Goal: Information Seeking & Learning: Find specific page/section

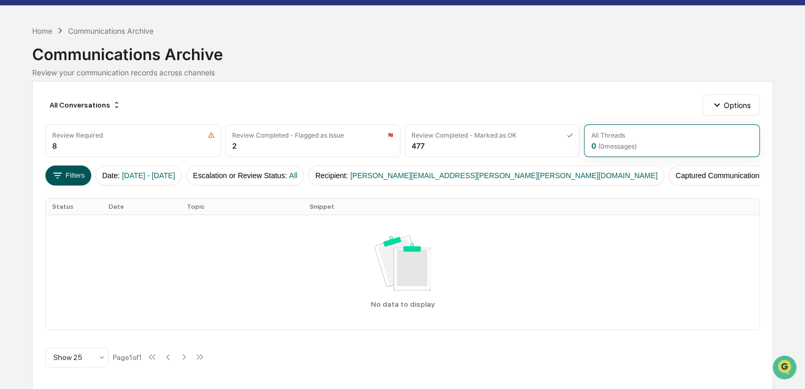
click at [67, 171] on button "Filters" at bounding box center [68, 176] width 46 height 20
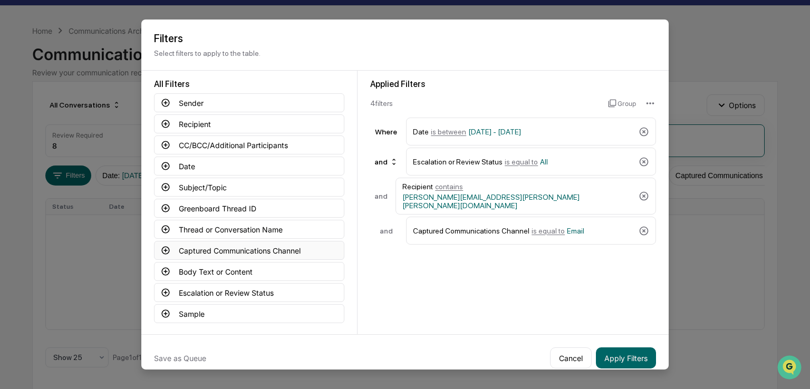
click at [207, 251] on button "Captured Communications Channel" at bounding box center [249, 250] width 190 height 19
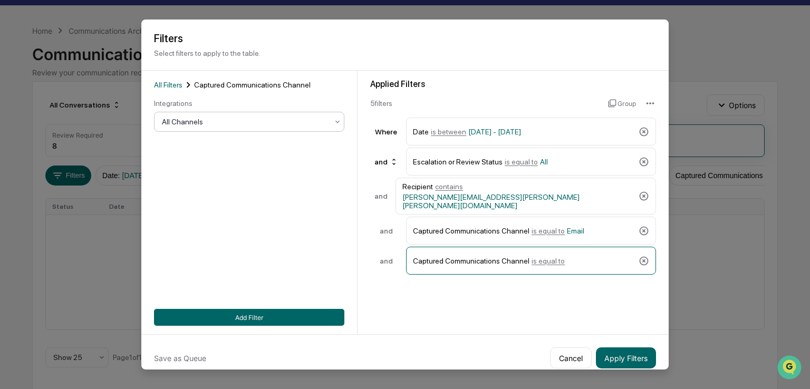
click at [209, 114] on div "All Channels" at bounding box center [249, 122] width 190 height 20
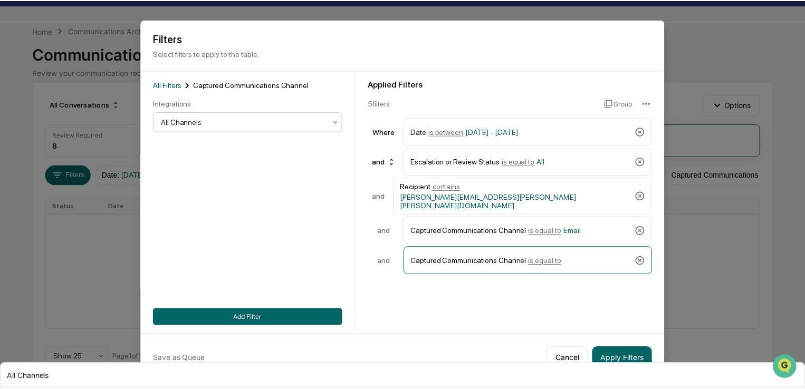
scroll to position [36, 0]
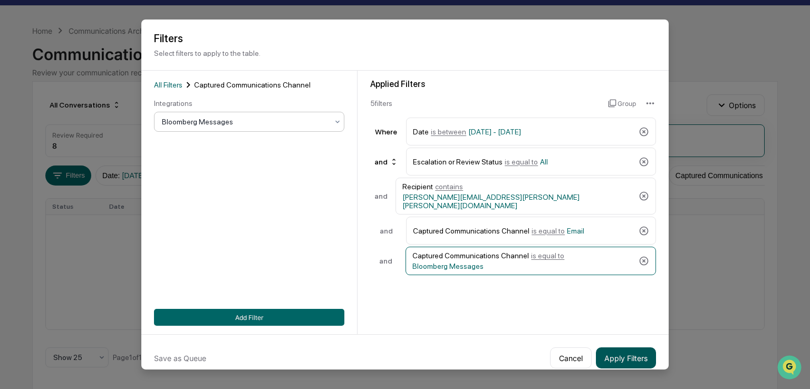
click at [622, 357] on button "Apply Filters" at bounding box center [626, 357] width 60 height 21
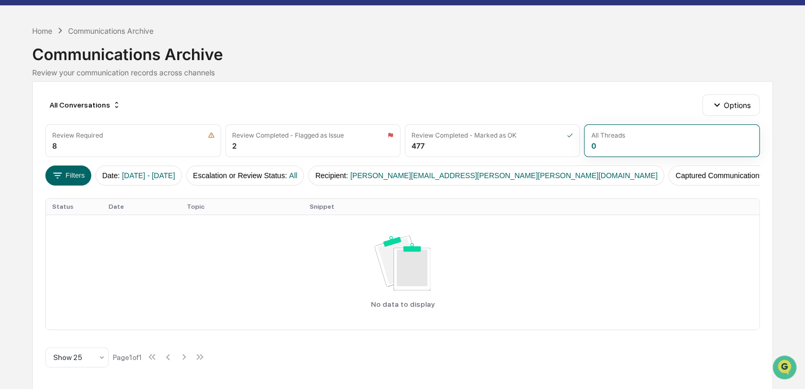
scroll to position [0, 0]
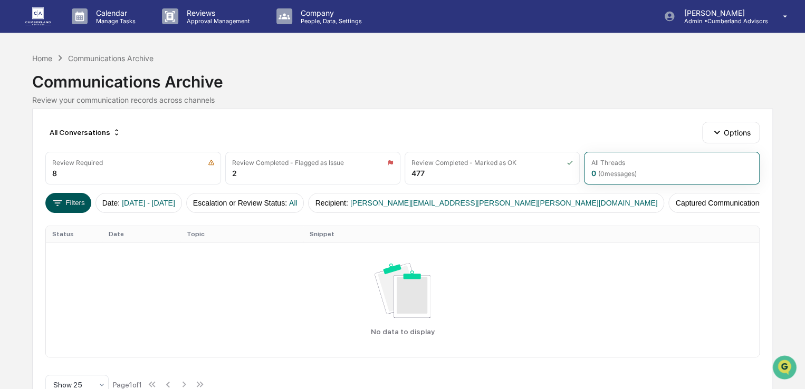
click at [78, 203] on button "Filters" at bounding box center [68, 203] width 46 height 20
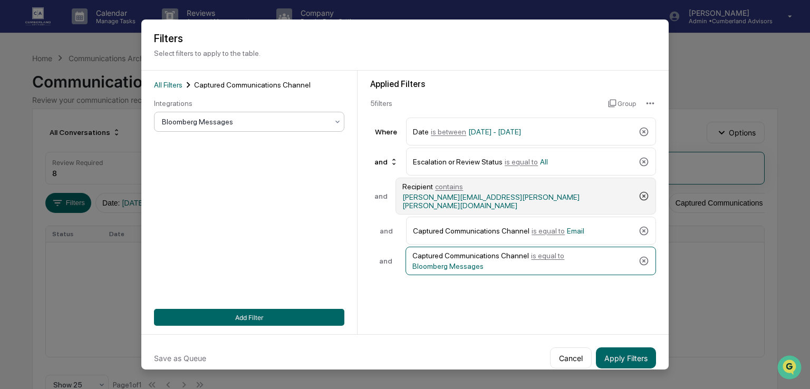
click at [641, 194] on icon at bounding box center [644, 196] width 11 height 11
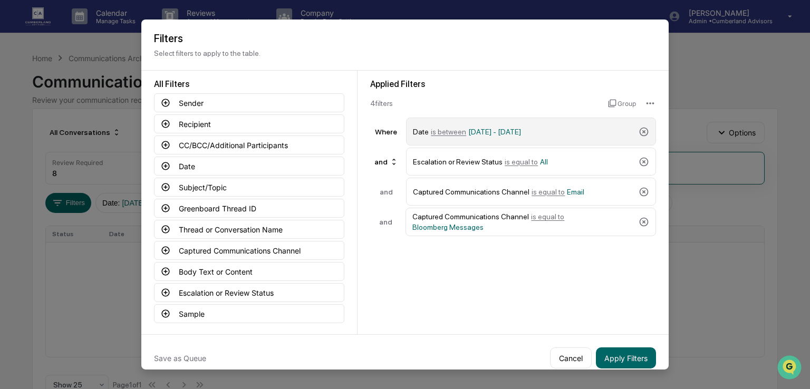
click at [644, 125] on div "Date is between [DATE] - [DATE]" at bounding box center [531, 132] width 250 height 28
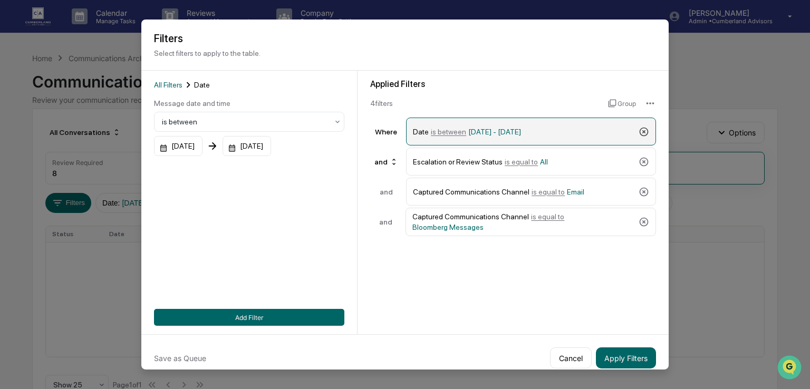
click at [640, 131] on icon at bounding box center [644, 131] width 9 height 9
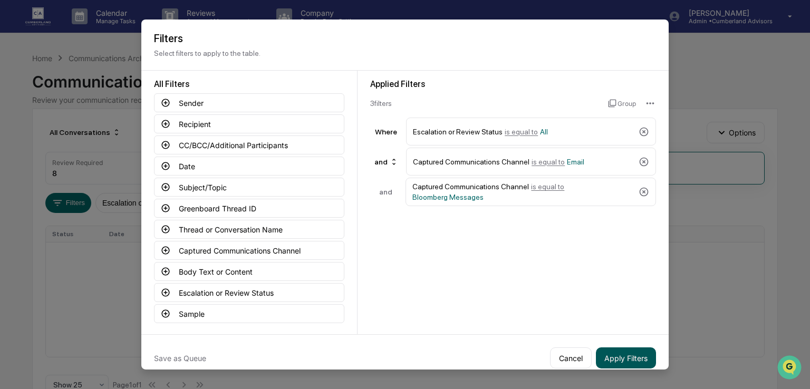
click at [624, 362] on button "Apply Filters" at bounding box center [626, 357] width 60 height 21
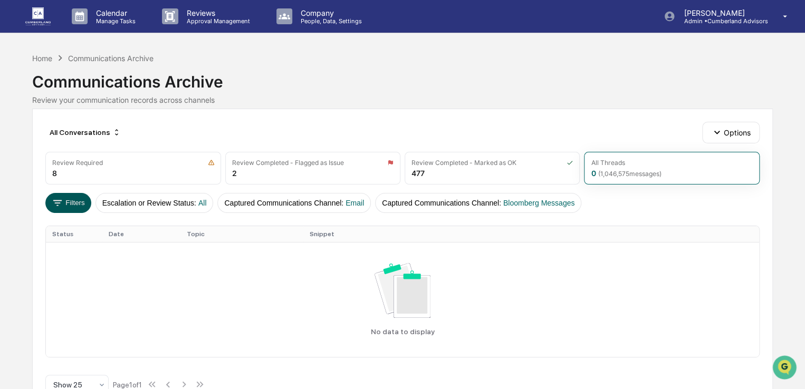
click at [77, 203] on button "Filters" at bounding box center [68, 203] width 46 height 20
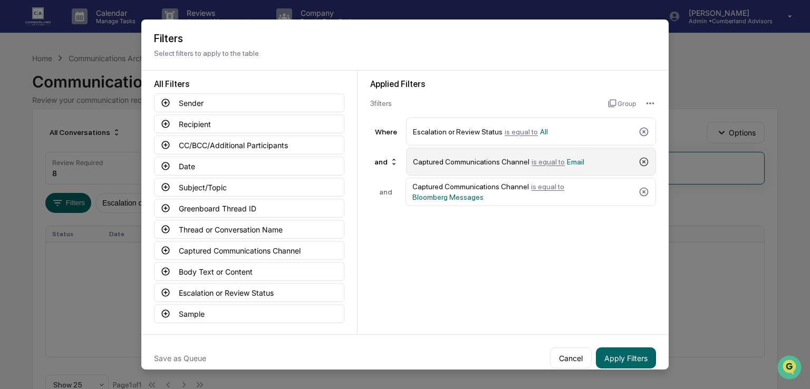
click at [639, 160] on icon at bounding box center [644, 161] width 11 height 11
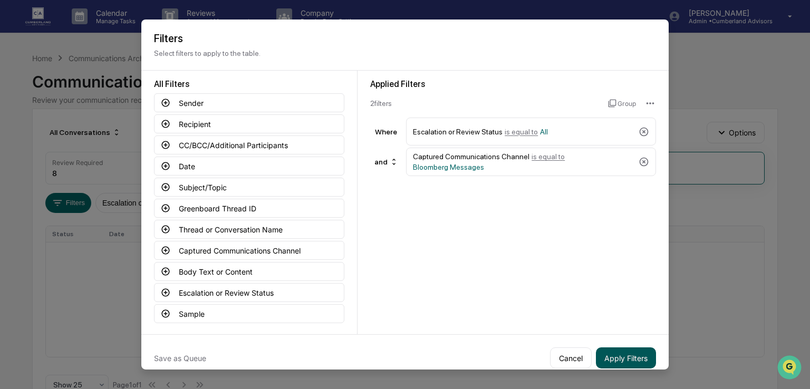
click at [603, 360] on button "Apply Filters" at bounding box center [626, 357] width 60 height 21
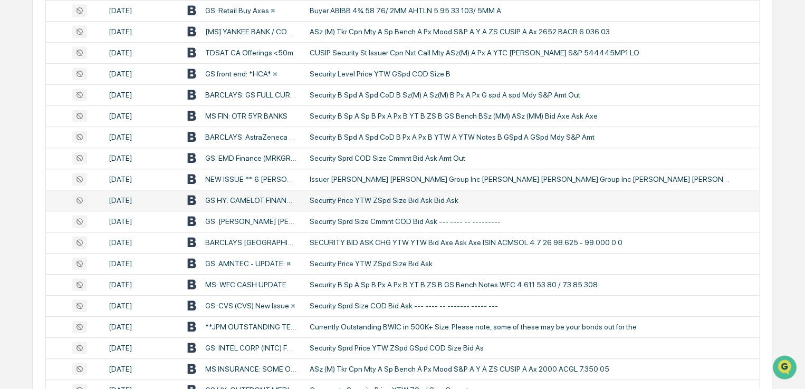
scroll to position [264, 0]
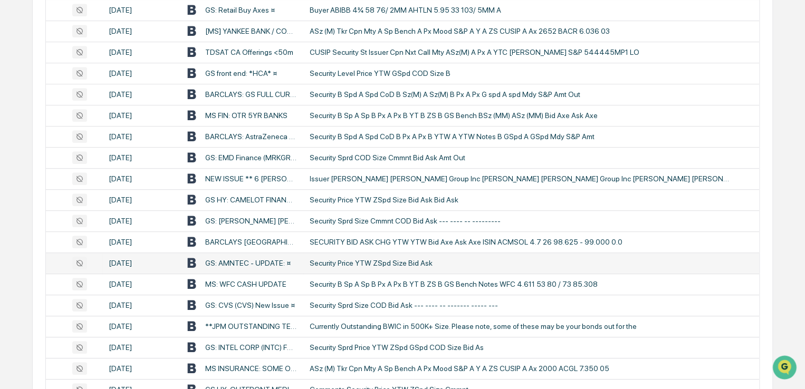
click at [383, 264] on div "Security Price YTW ZSpd Size Bid Ask" at bounding box center [521, 263] width 422 height 8
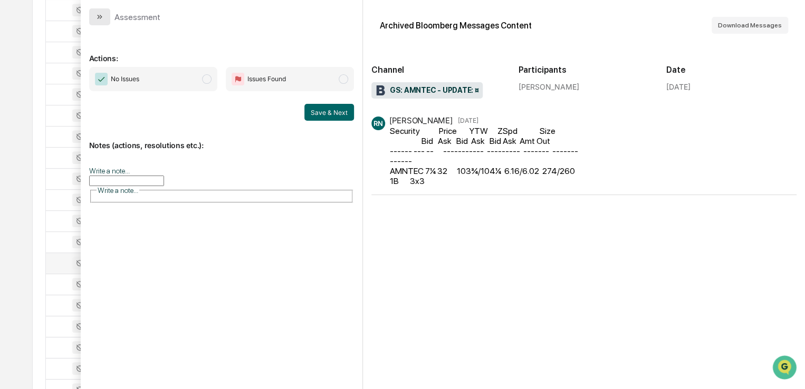
click at [101, 14] on icon "modal" at bounding box center [99, 17] width 8 height 8
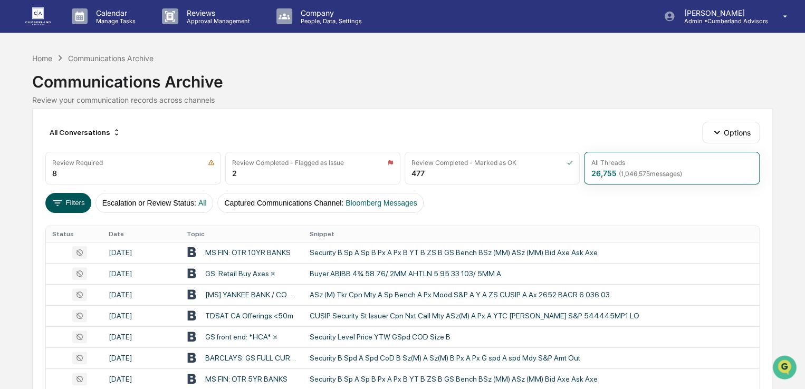
click at [76, 206] on button "Filters" at bounding box center [68, 203] width 46 height 20
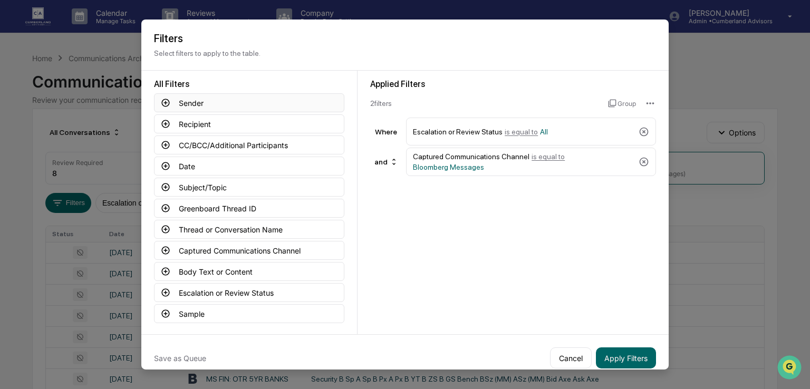
click at [167, 102] on button "Sender" at bounding box center [249, 102] width 190 height 19
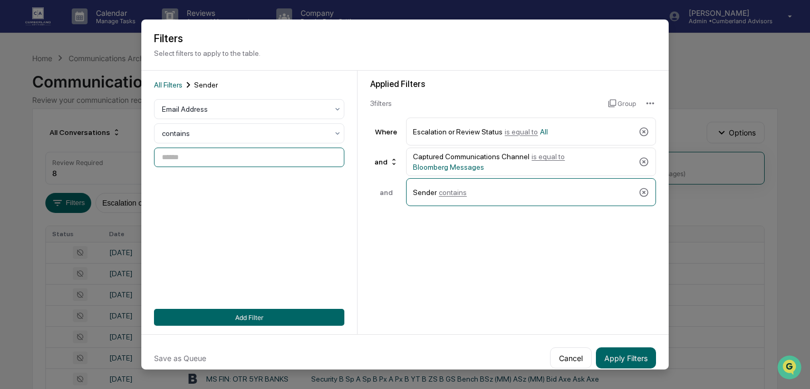
click at [190, 148] on input at bounding box center [249, 158] width 190 height 20
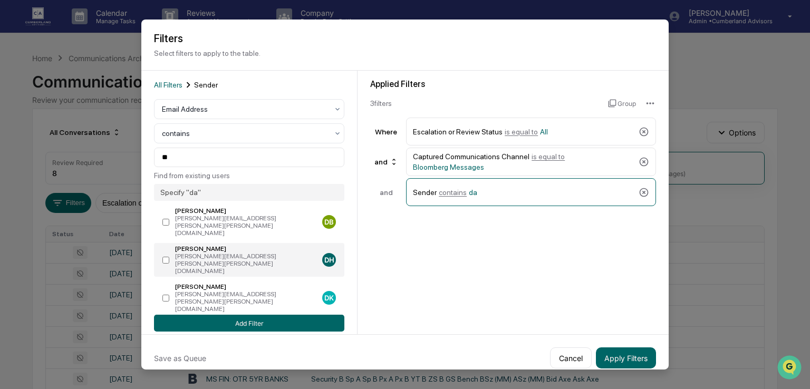
click at [218, 245] on div "[PERSON_NAME]" at bounding box center [246, 248] width 143 height 7
type input "**********"
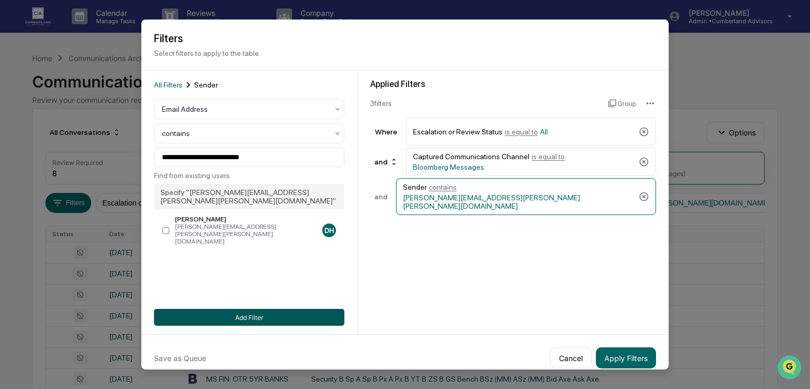
click at [249, 315] on button "Add Filter" at bounding box center [249, 317] width 190 height 17
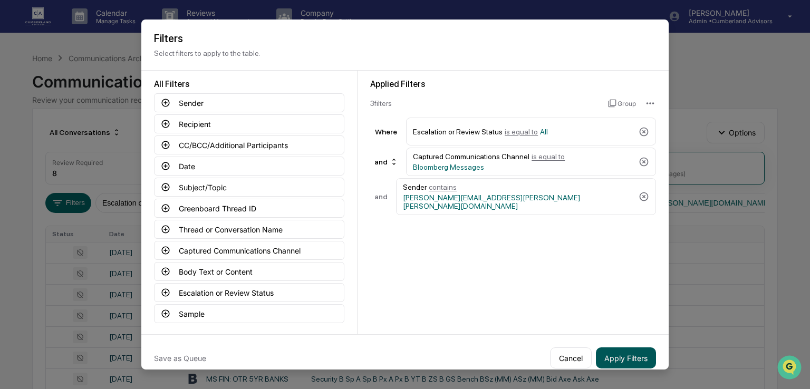
click at [612, 363] on button "Apply Filters" at bounding box center [626, 357] width 60 height 21
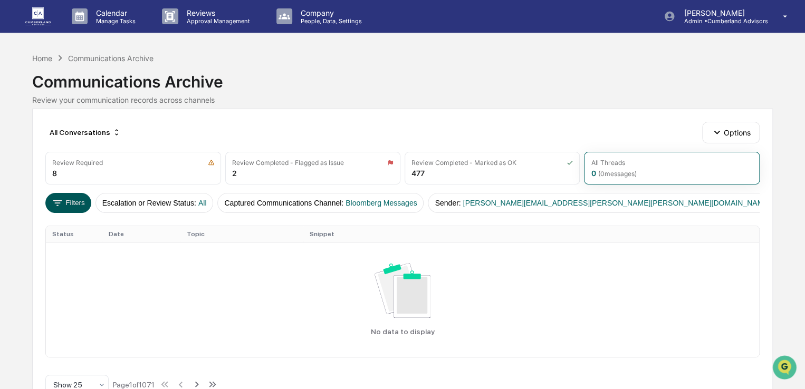
click at [78, 203] on button "Filters" at bounding box center [68, 203] width 46 height 20
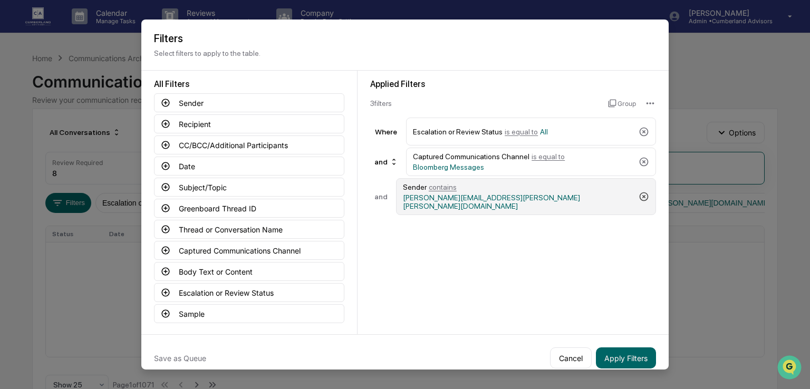
click at [639, 191] on icon at bounding box center [644, 196] width 11 height 11
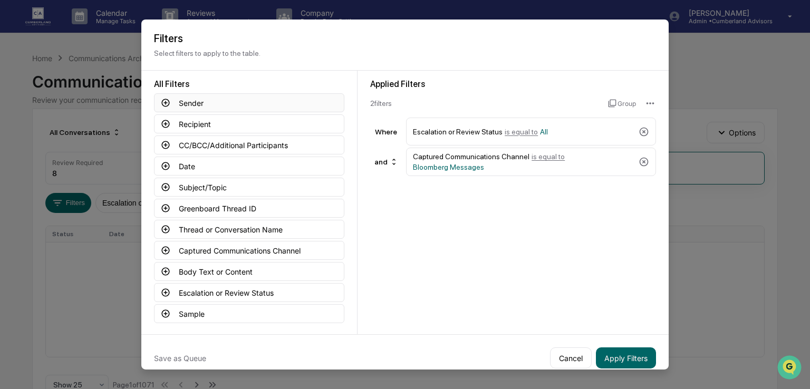
click at [188, 100] on button "Sender" at bounding box center [249, 102] width 190 height 19
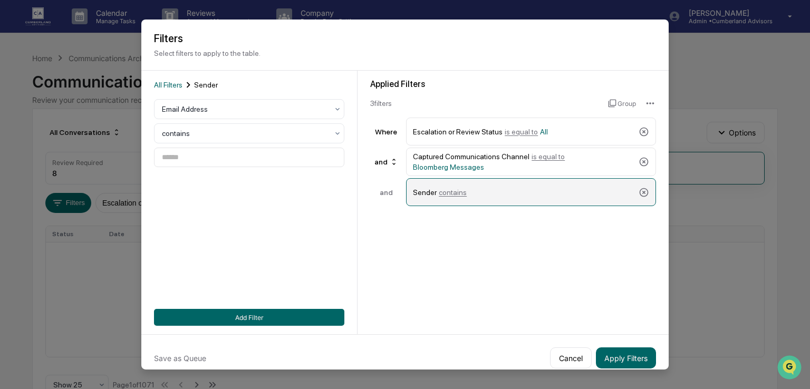
click at [460, 188] on span "contains" at bounding box center [453, 192] width 28 height 8
click at [457, 189] on span "contains" at bounding box center [453, 192] width 28 height 8
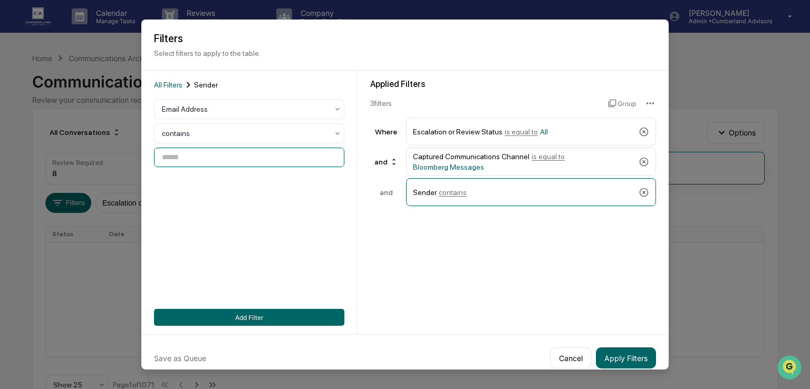
click at [234, 152] on input at bounding box center [249, 158] width 190 height 20
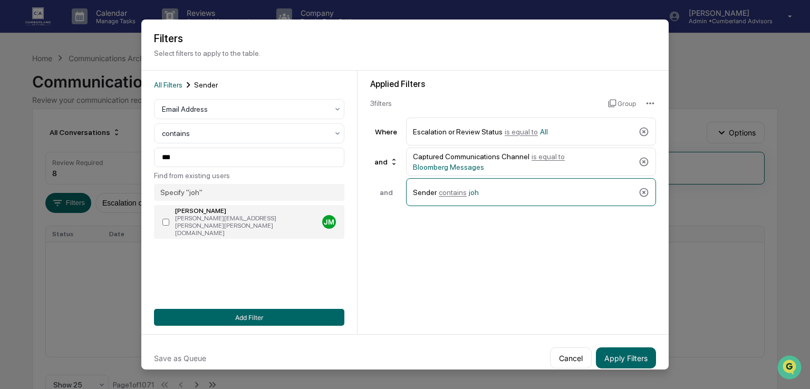
click at [207, 222] on div "[PERSON_NAME][EMAIL_ADDRESS][PERSON_NAME][PERSON_NAME][DOMAIN_NAME]" at bounding box center [246, 226] width 143 height 22
type input "**********"
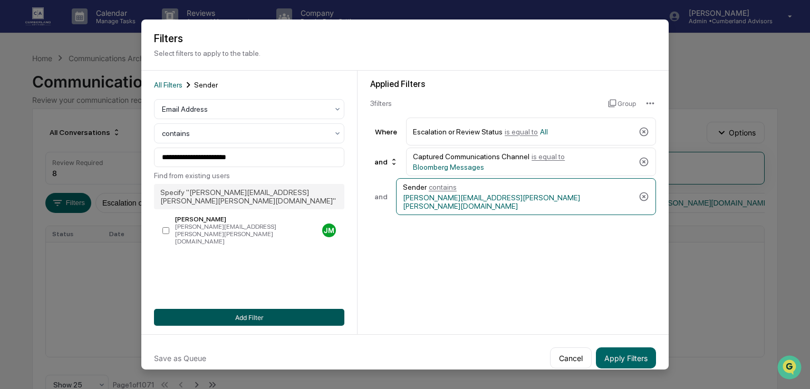
click at [230, 322] on button "Add Filter" at bounding box center [249, 317] width 190 height 17
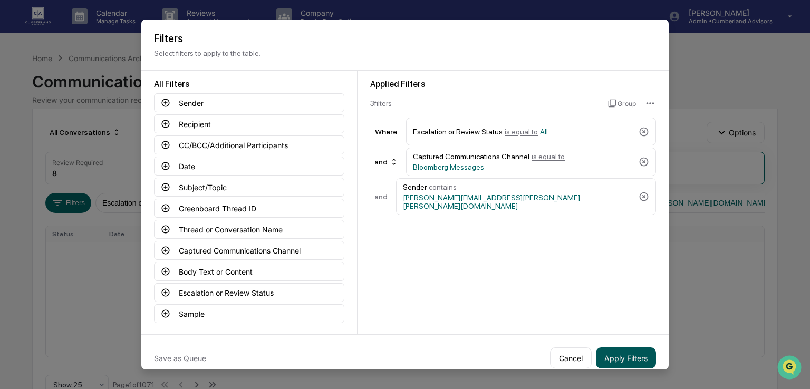
click at [631, 362] on button "Apply Filters" at bounding box center [626, 357] width 60 height 21
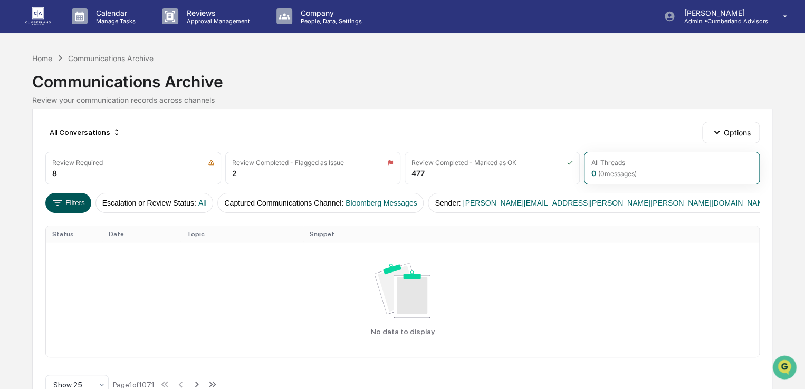
click at [65, 201] on button "Filters" at bounding box center [68, 203] width 46 height 20
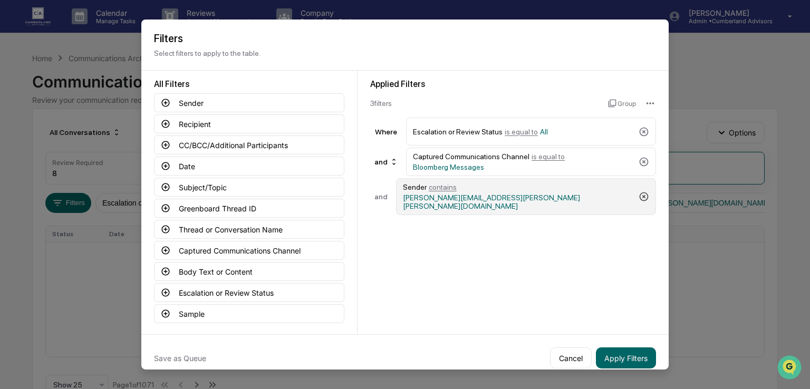
click at [641, 191] on icon at bounding box center [644, 196] width 11 height 11
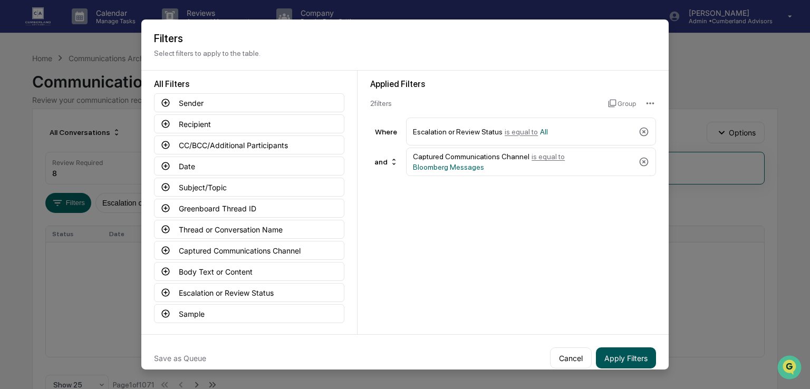
click at [612, 353] on button "Apply Filters" at bounding box center [626, 357] width 60 height 21
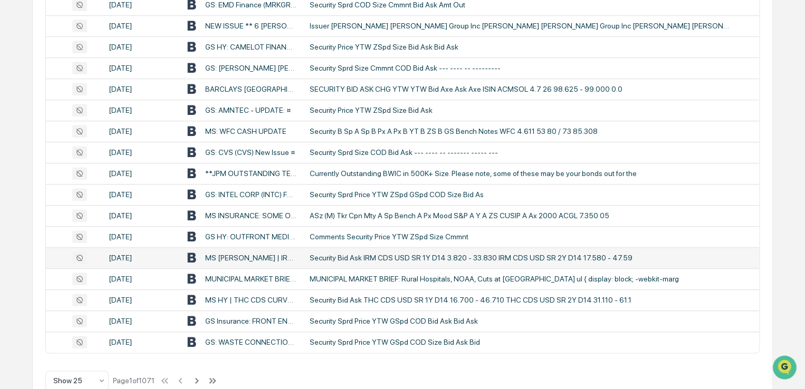
scroll to position [439, 0]
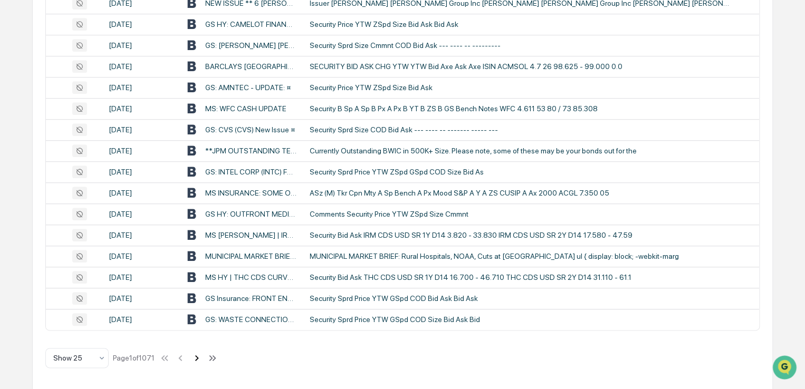
click at [202, 353] on icon at bounding box center [197, 358] width 12 height 12
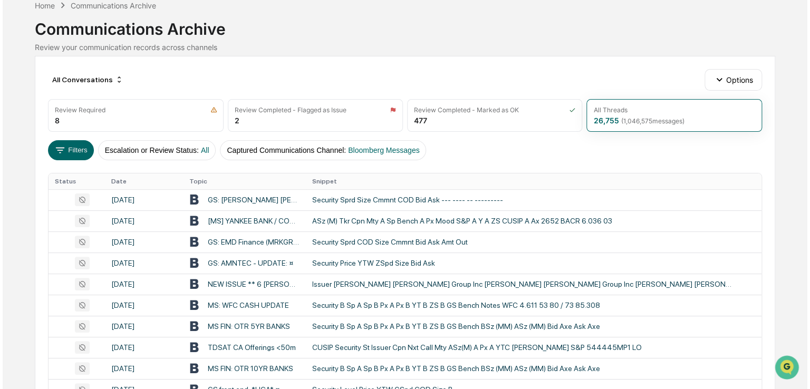
scroll to position [0, 0]
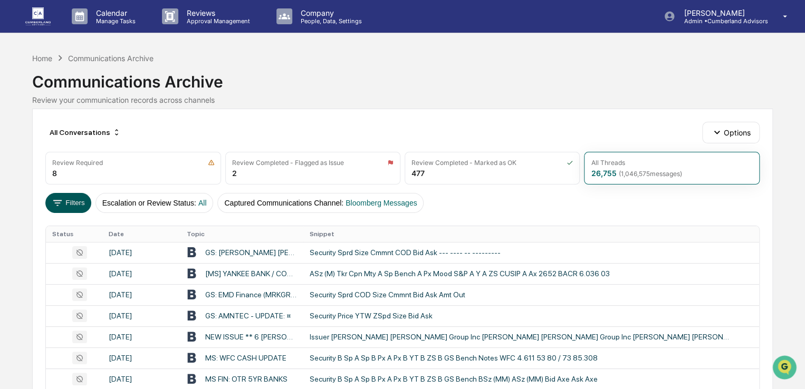
click at [67, 204] on button "Filters" at bounding box center [68, 203] width 46 height 20
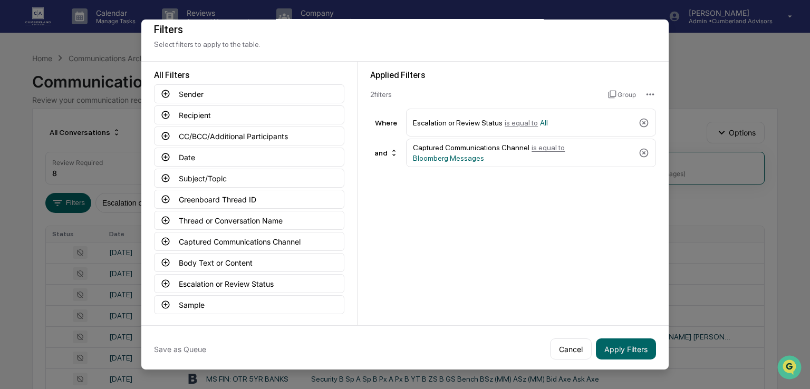
scroll to position [12, 0]
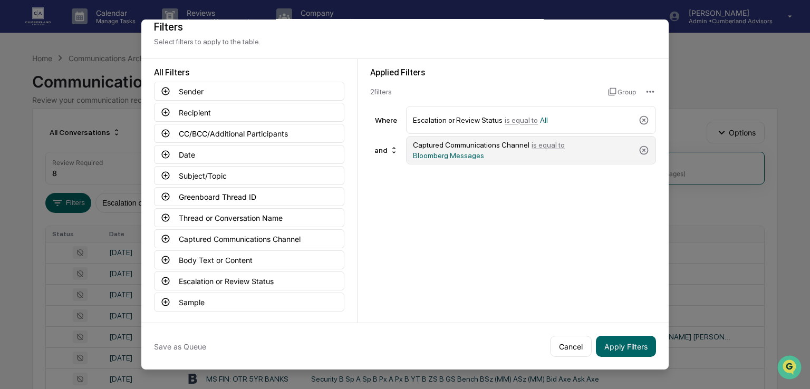
click at [484, 151] on span "Bloomberg Messages" at bounding box center [448, 155] width 71 height 8
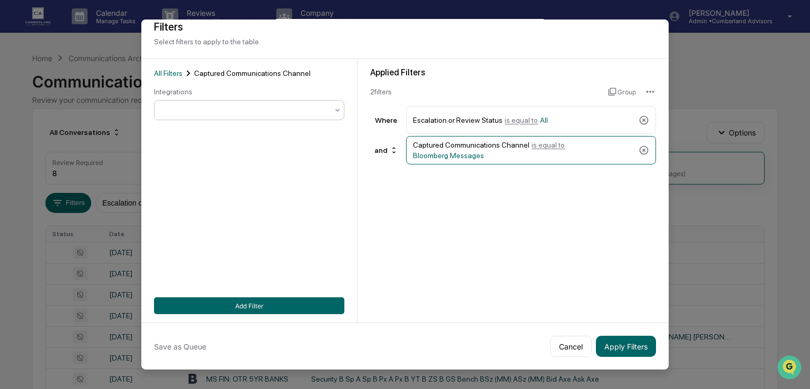
click at [272, 115] on div at bounding box center [245, 110] width 166 height 11
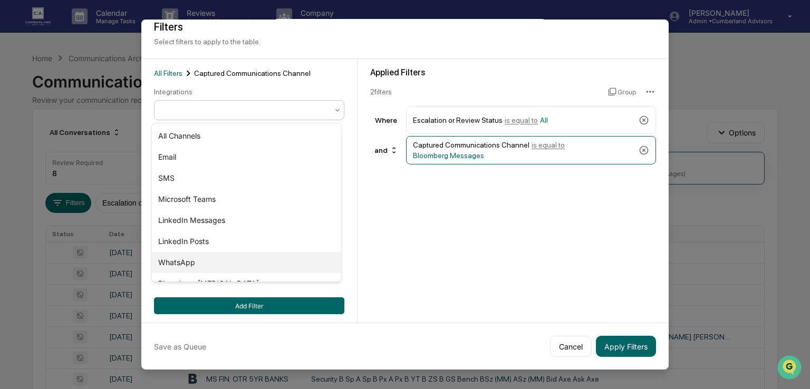
scroll to position [36, 0]
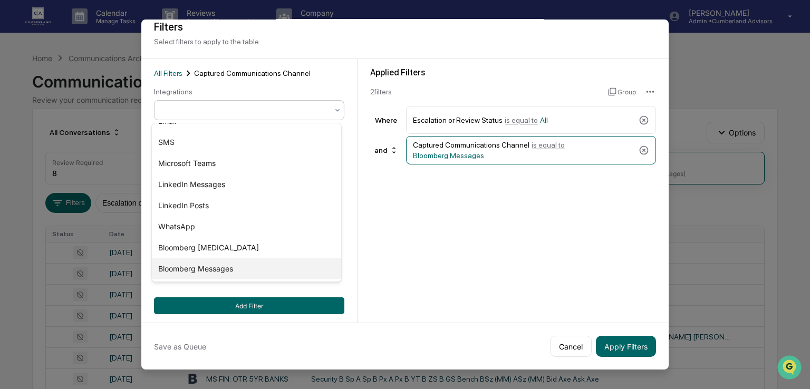
click at [232, 267] on div "Bloomberg Messages" at bounding box center [246, 268] width 189 height 21
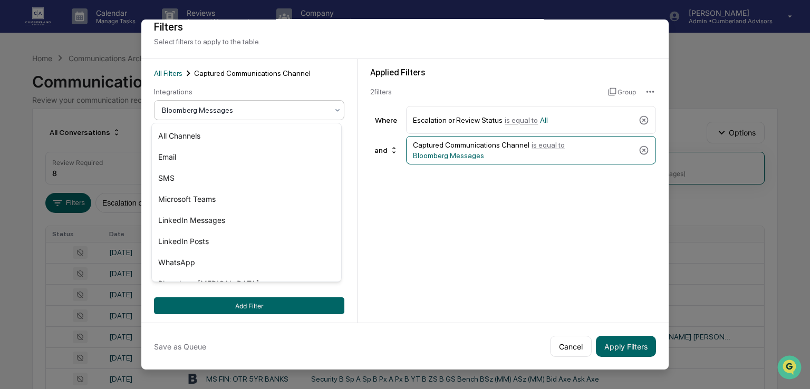
click at [276, 110] on div at bounding box center [245, 110] width 166 height 11
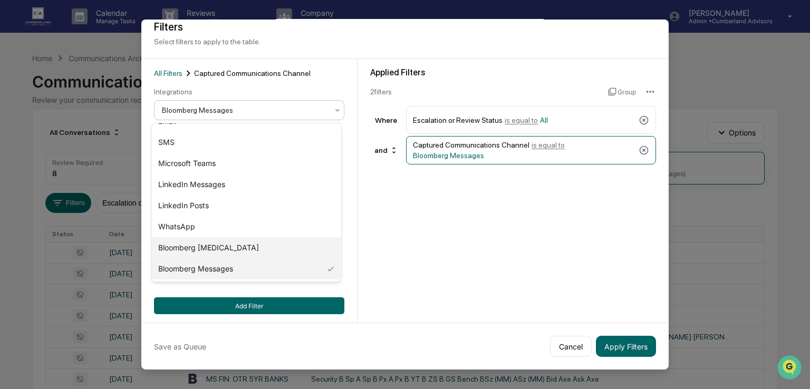
click at [209, 243] on div "Bloomberg [MEDICAL_DATA]" at bounding box center [246, 247] width 189 height 21
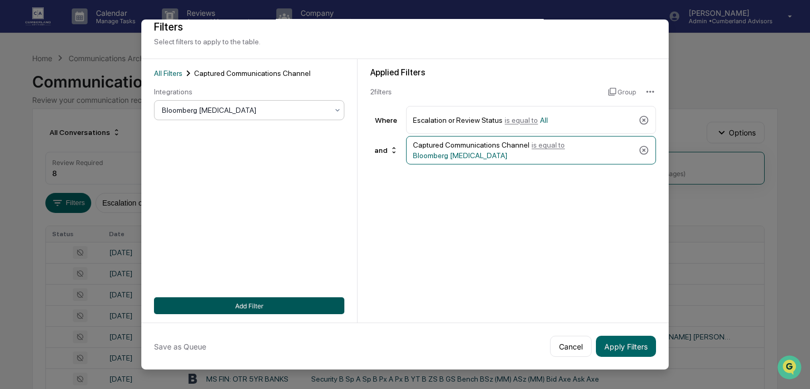
click at [264, 303] on button "Add Filter" at bounding box center [249, 305] width 190 height 17
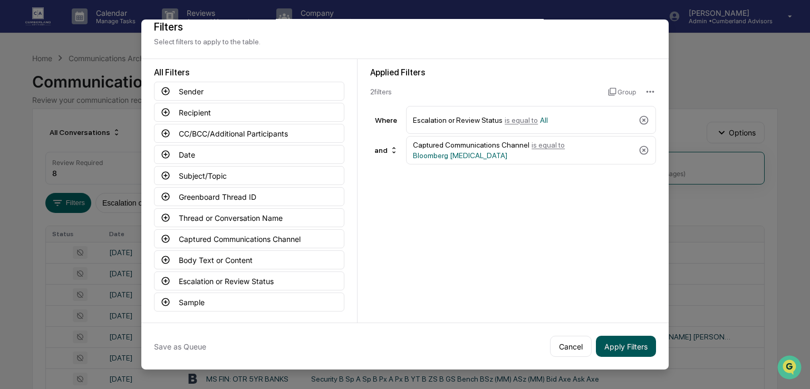
click at [614, 349] on button "Apply Filters" at bounding box center [626, 346] width 60 height 21
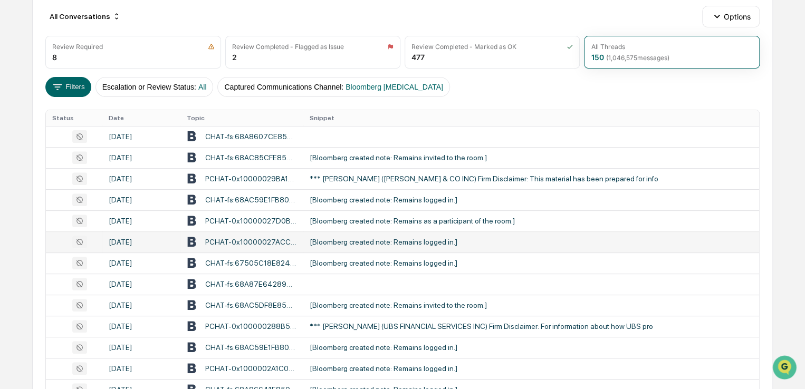
scroll to position [158, 0]
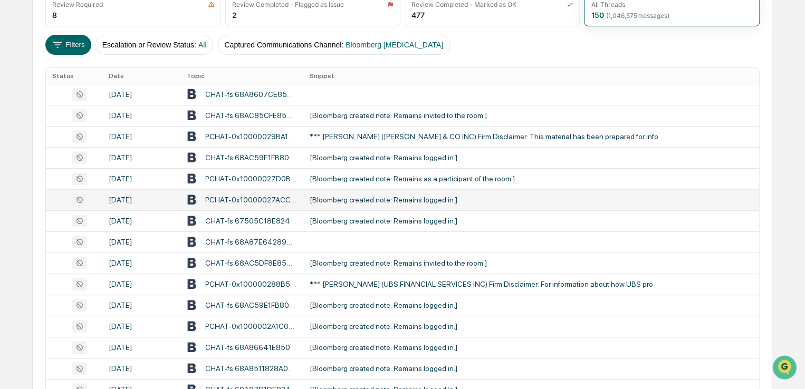
click at [341, 200] on div "[Bloomberg created note: Remains logged in.]" at bounding box center [521, 200] width 422 height 8
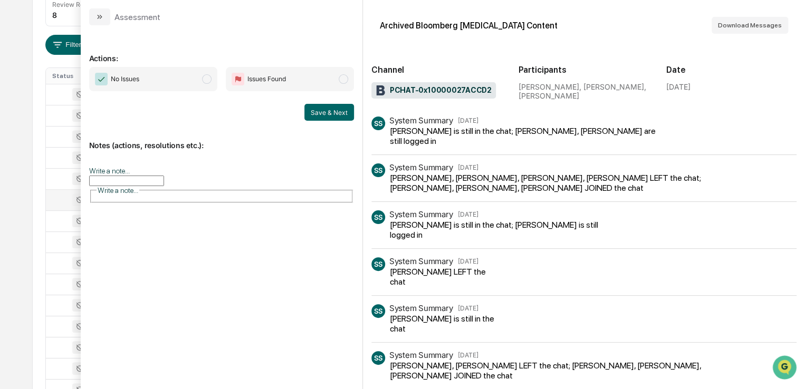
click at [403, 236] on div "[PERSON_NAME] is still in the chat; [PERSON_NAME] is still logged in" at bounding box center [494, 230] width 209 height 20
drag, startPoint x: 461, startPoint y: 176, endPoint x: 382, endPoint y: 180, distance: 79.2
click at [382, 180] on div "SS System Summary [DATE] [PERSON_NAME], [PERSON_NAME], [PERSON_NAME], [PERSON_N…" at bounding box center [583, 178] width 425 height 30
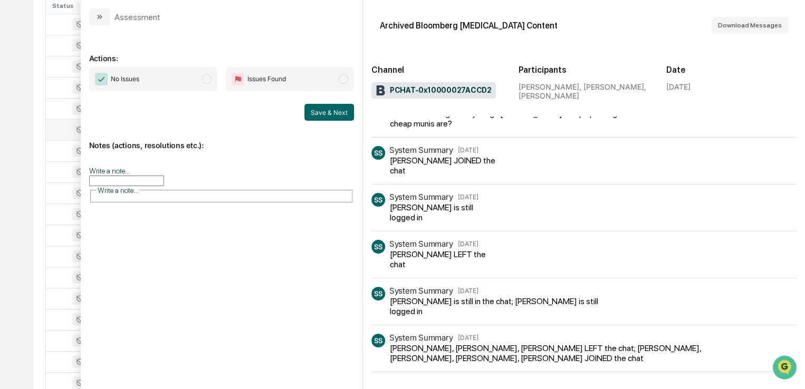
scroll to position [406, 0]
click at [97, 15] on icon "modal" at bounding box center [98, 17] width 3 height 4
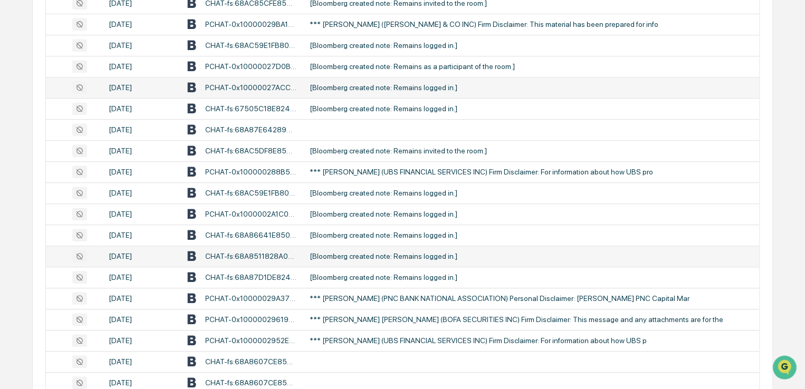
scroll to position [228, 0]
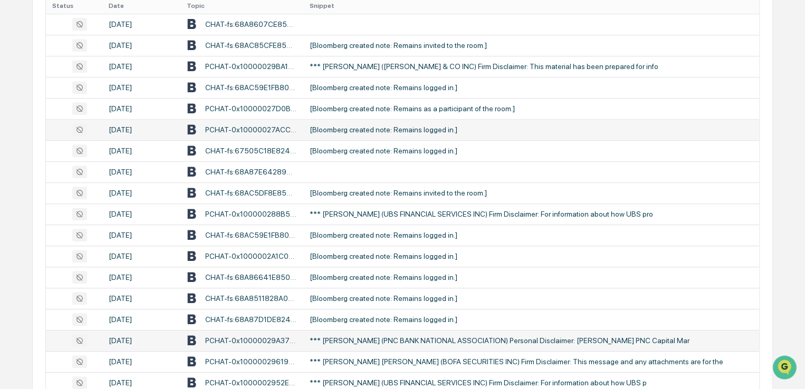
click at [365, 339] on div "*** [PERSON_NAME] (PNC BANK NATIONAL ASSOCIATION) Personal Disclaimer: [PERSON_…" at bounding box center [521, 340] width 422 height 8
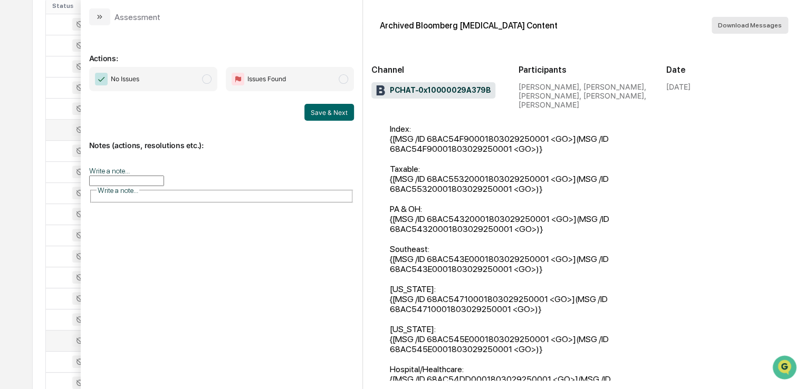
scroll to position [3058, 0]
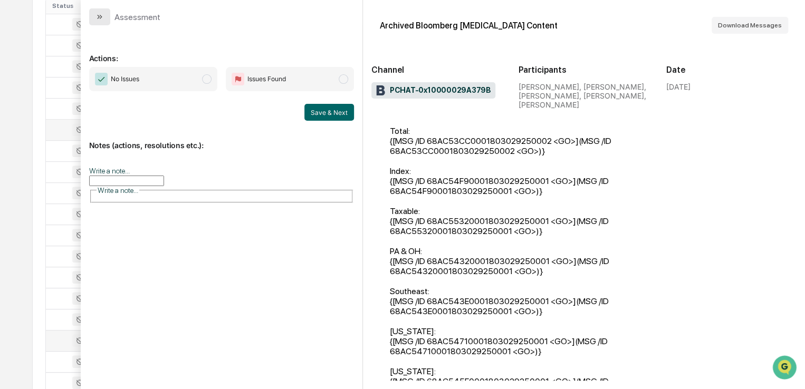
click at [99, 20] on icon "modal" at bounding box center [99, 17] width 8 height 8
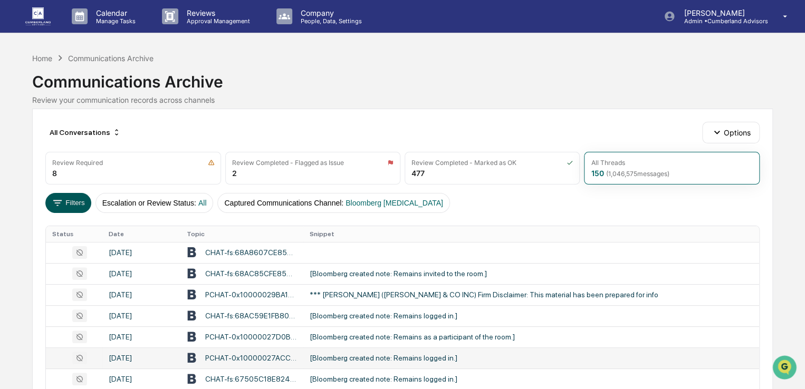
click at [84, 203] on button "Filters" at bounding box center [68, 203] width 46 height 20
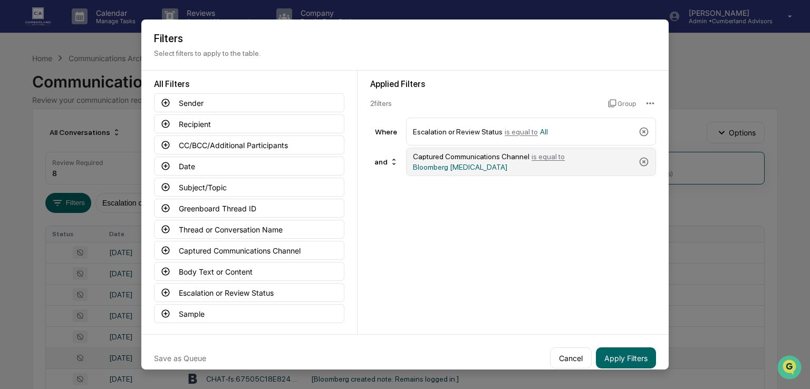
click at [507, 163] on span "Bloomberg [MEDICAL_DATA]" at bounding box center [460, 167] width 94 height 8
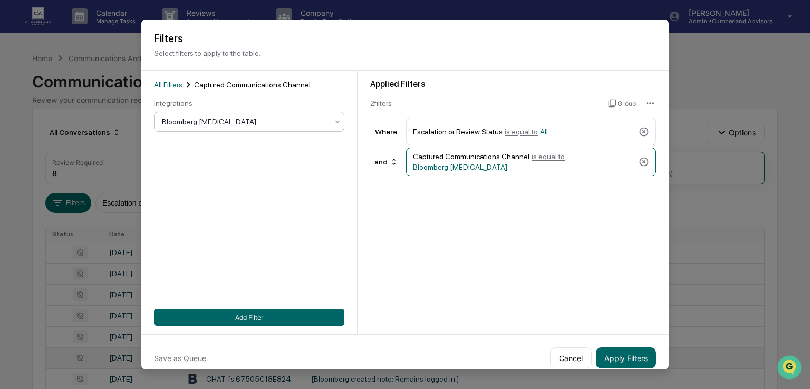
click at [246, 122] on div at bounding box center [245, 122] width 166 height 11
drag, startPoint x: 517, startPoint y: 197, endPoint x: 446, endPoint y: 196, distance: 70.7
click at [517, 197] on div "Applied Filters 2 filter s Group Where Escalation or Review Status is equal to …" at bounding box center [513, 203] width 311 height 264
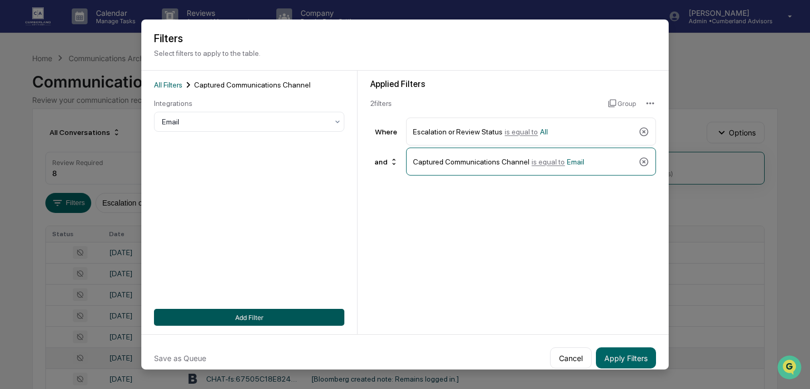
click at [248, 323] on button "Add Filter" at bounding box center [249, 317] width 190 height 17
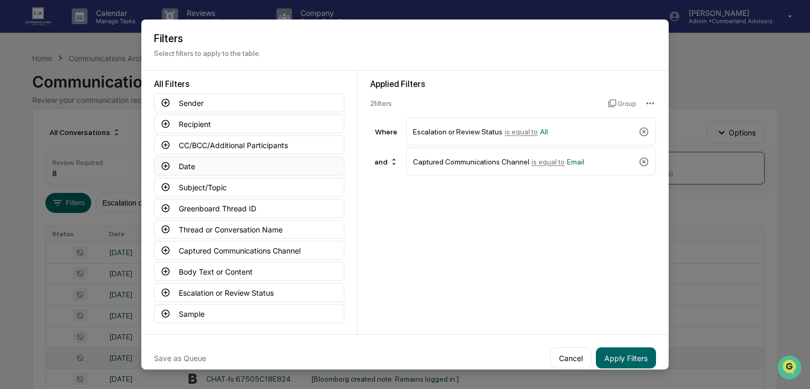
click at [191, 166] on button "Date" at bounding box center [249, 166] width 190 height 19
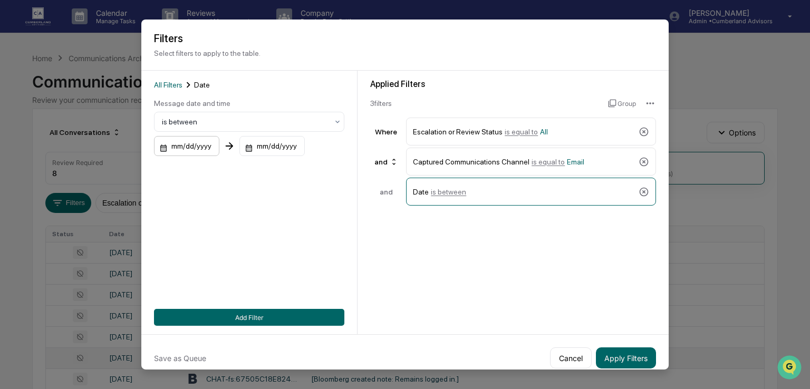
click at [193, 147] on div "mm/dd/yyyy" at bounding box center [186, 146] width 65 height 20
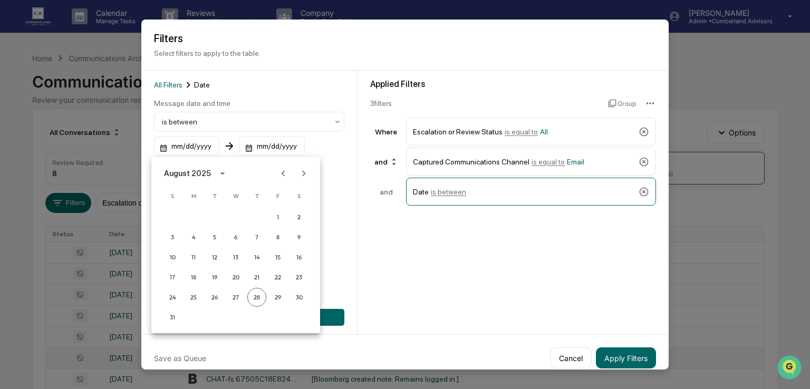
click at [283, 172] on icon "Previous month" at bounding box center [283, 174] width 12 height 12
click at [206, 173] on icon "calendar view is open, switch to year view" at bounding box center [201, 174] width 12 height 12
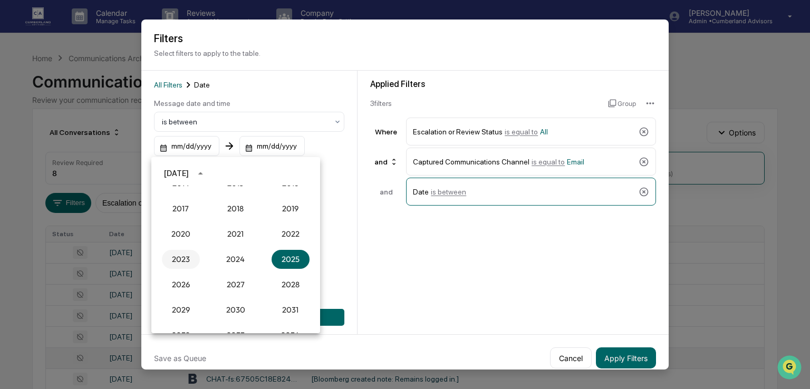
click at [173, 262] on button "2023" at bounding box center [181, 259] width 38 height 19
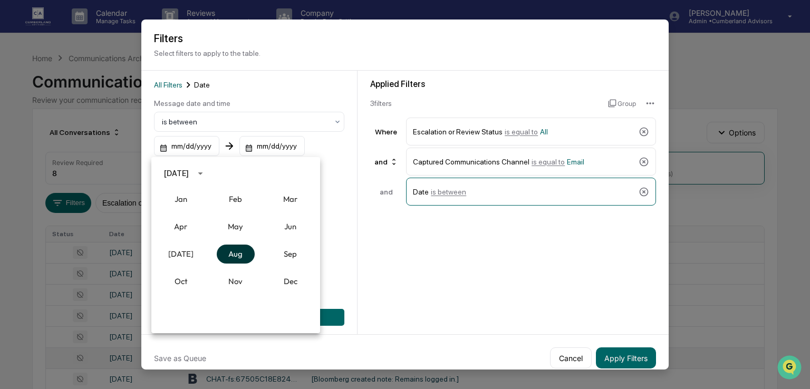
click at [233, 254] on button "Aug" at bounding box center [236, 254] width 38 height 19
click at [187, 296] on button "28" at bounding box center [193, 297] width 19 height 19
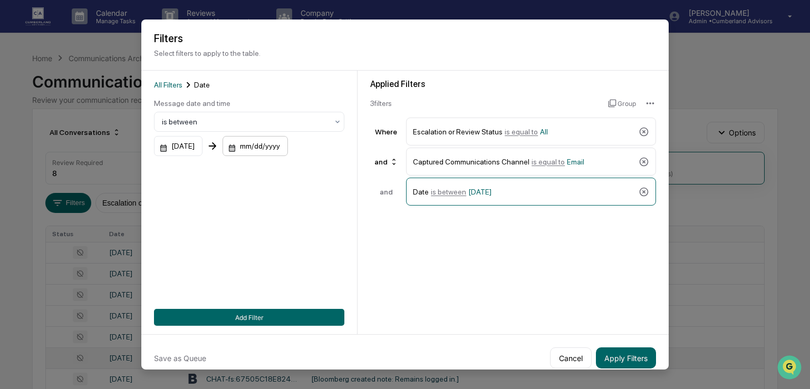
click at [202, 148] on div "mm/dd/yyyy" at bounding box center [178, 146] width 49 height 20
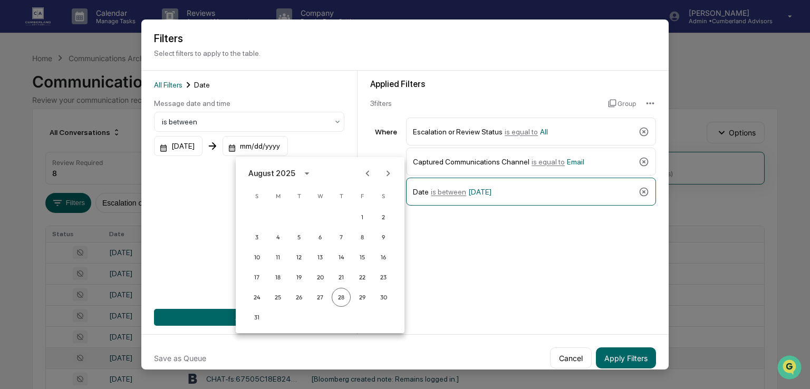
click at [301, 172] on icon "calendar view is open, switch to year view" at bounding box center [307, 174] width 12 height 12
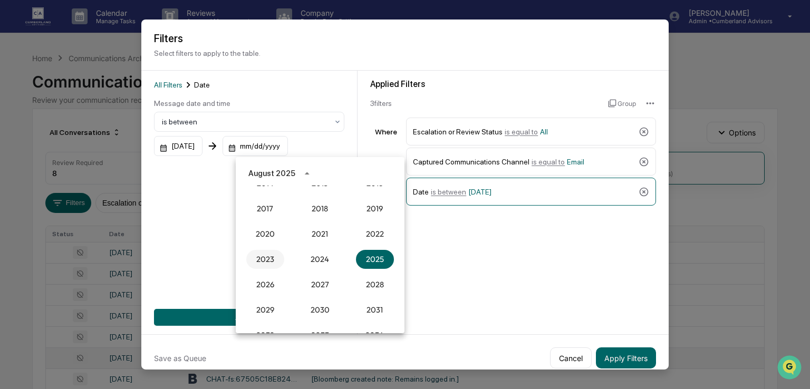
click at [276, 259] on button "2023" at bounding box center [265, 259] width 38 height 19
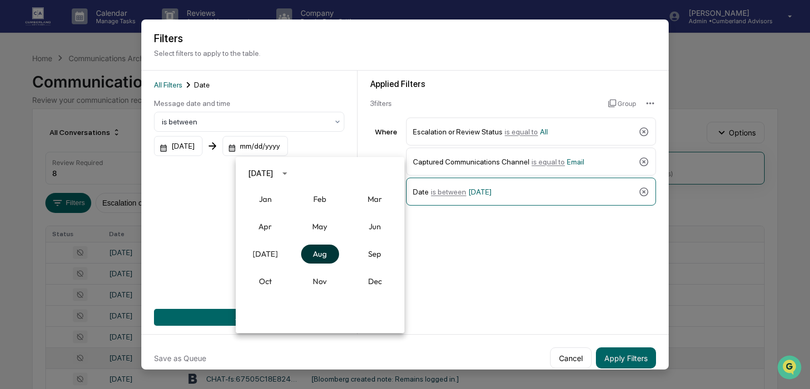
click at [314, 252] on button "Aug" at bounding box center [320, 254] width 38 height 19
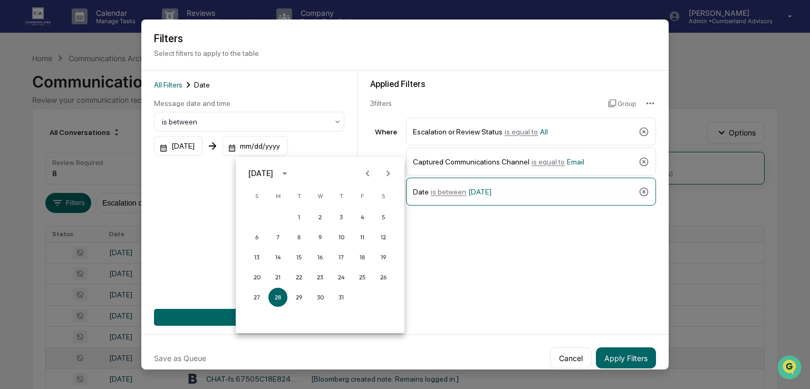
click at [392, 177] on icon "Next month" at bounding box center [388, 174] width 12 height 12
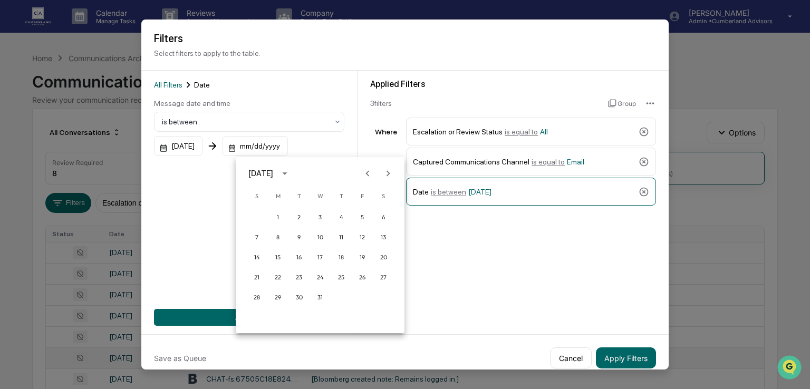
click at [379, 165] on div at bounding box center [378, 173] width 13 height 20
click at [370, 172] on icon "Previous month" at bounding box center [368, 174] width 12 height 12
click at [257, 315] on button "31" at bounding box center [256, 317] width 19 height 19
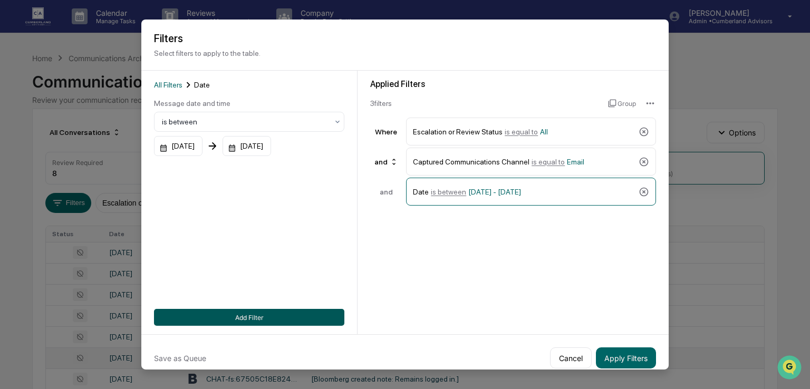
click at [238, 315] on button "Add Filter" at bounding box center [249, 317] width 190 height 17
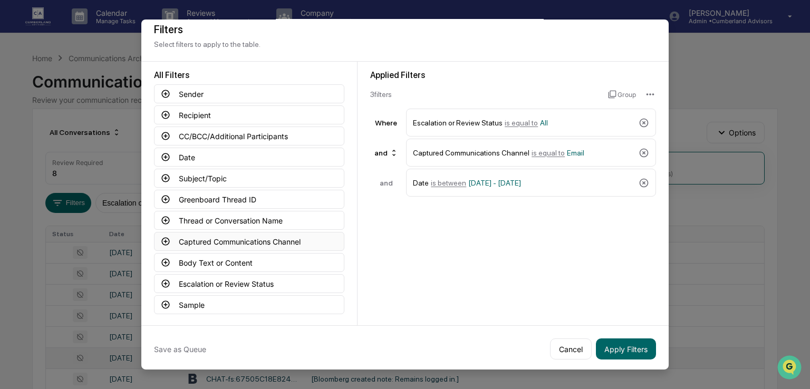
scroll to position [12, 0]
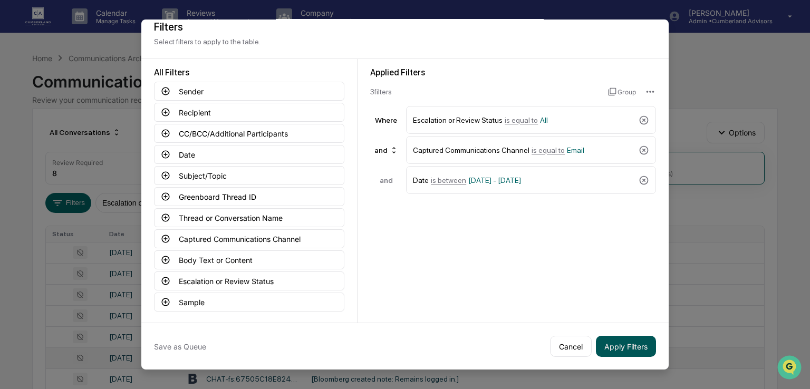
click at [626, 351] on button "Apply Filters" at bounding box center [626, 346] width 60 height 21
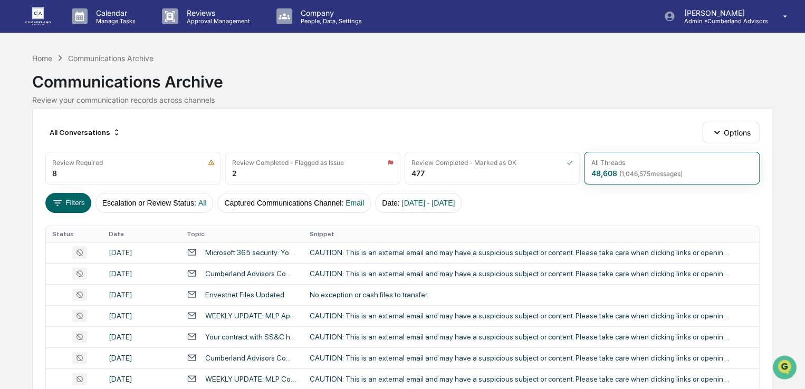
click at [139, 233] on th "Date" at bounding box center [141, 234] width 79 height 16
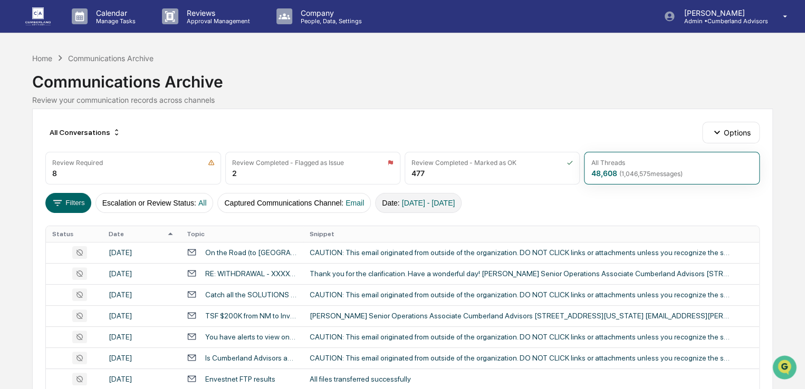
click at [415, 199] on span "[DATE] - [DATE]" at bounding box center [428, 203] width 53 height 8
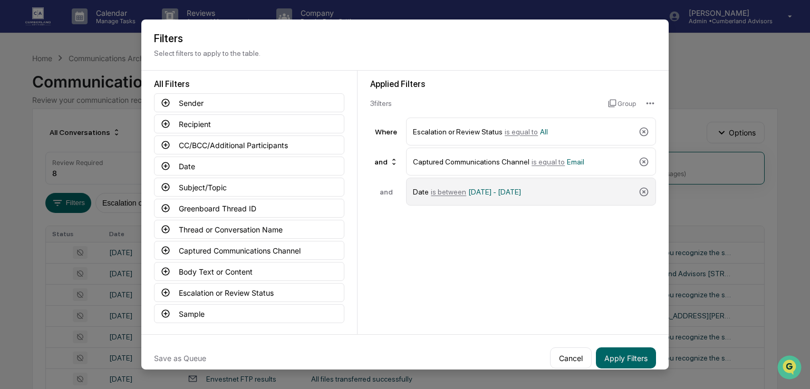
click at [486, 191] on span "[DATE] - [DATE]" at bounding box center [494, 191] width 53 height 8
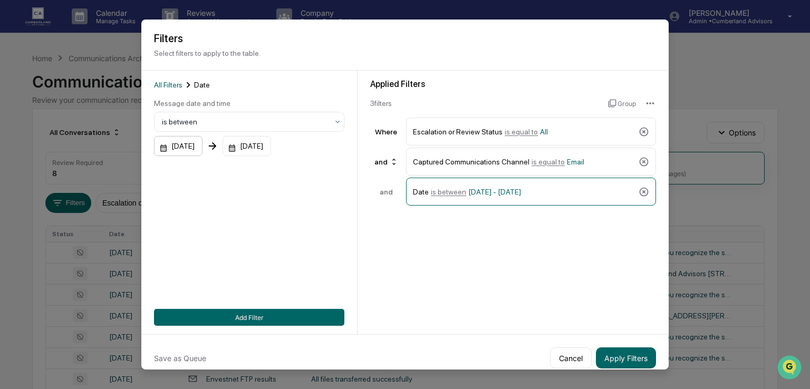
click at [202, 147] on div "[DATE]" at bounding box center [178, 146] width 49 height 20
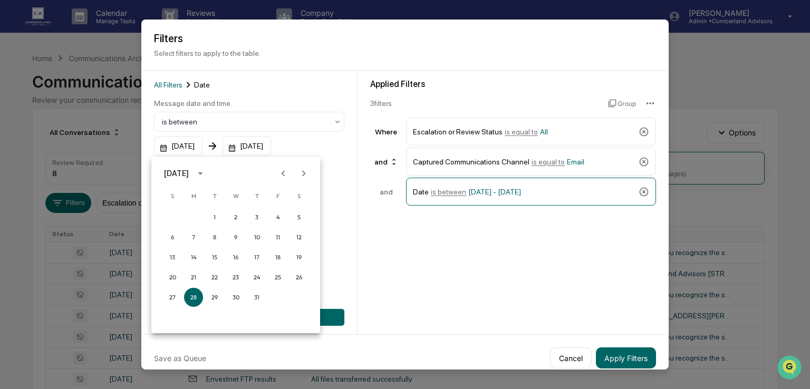
click at [206, 171] on icon "calendar view is open, switch to year view" at bounding box center [201, 174] width 12 height 12
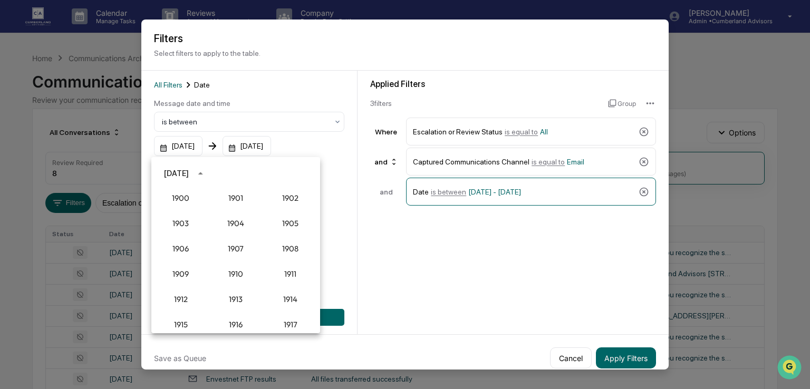
scroll to position [977, 0]
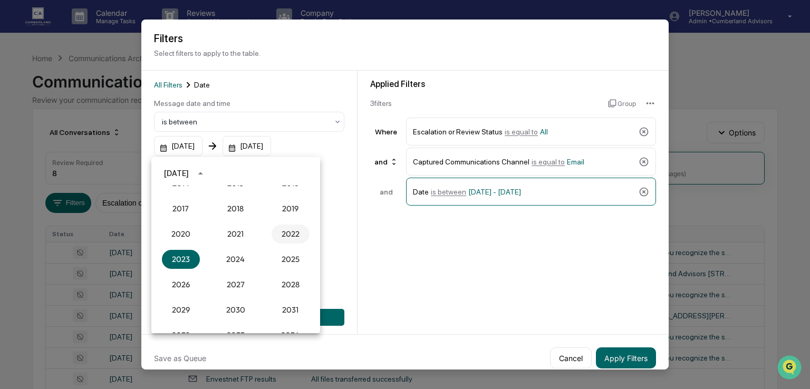
click at [285, 233] on button "2022" at bounding box center [291, 234] width 38 height 19
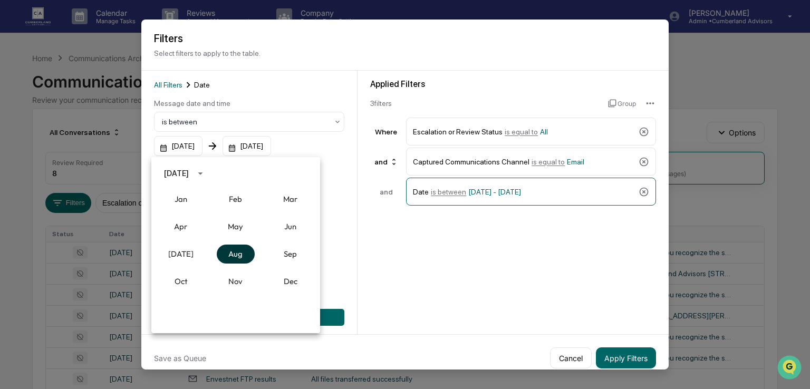
click at [243, 255] on button "Aug" at bounding box center [236, 254] width 38 height 19
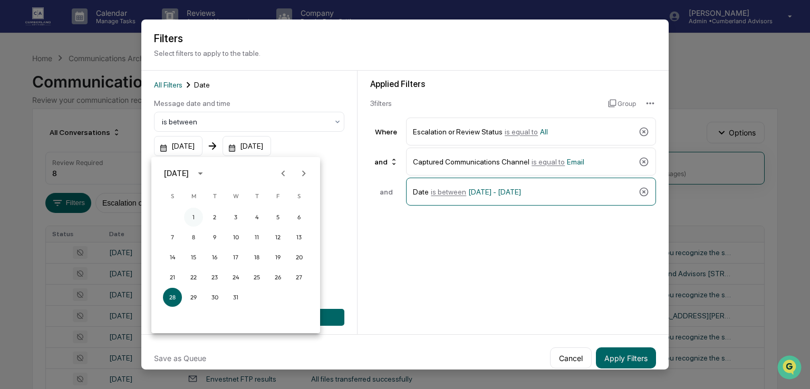
click at [195, 215] on button "1" at bounding box center [193, 217] width 19 height 19
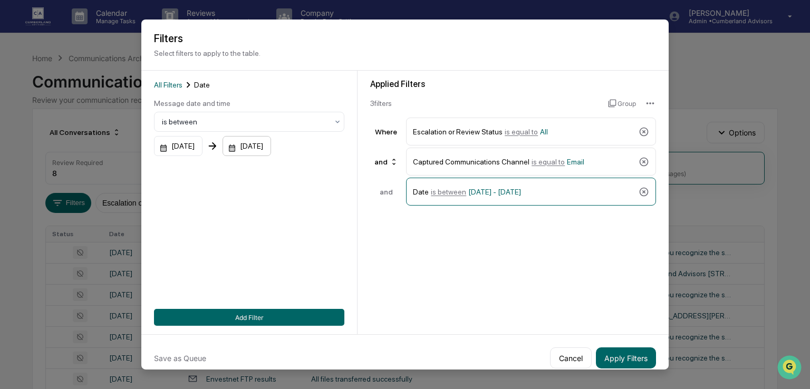
click at [202, 147] on div "[DATE]" at bounding box center [178, 146] width 49 height 20
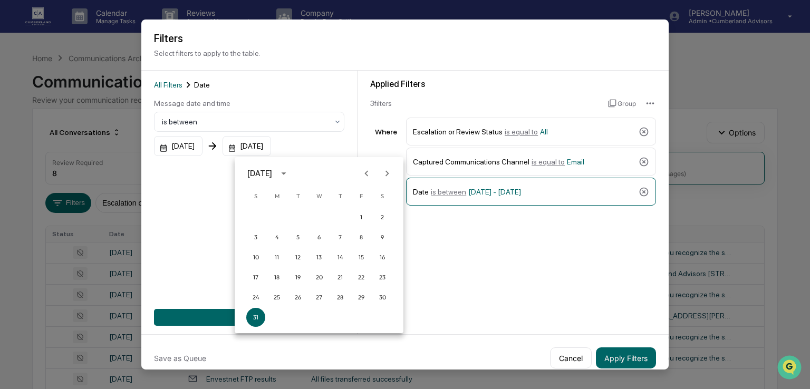
click at [289, 172] on icon "calendar view is open, switch to year view" at bounding box center [284, 174] width 12 height 12
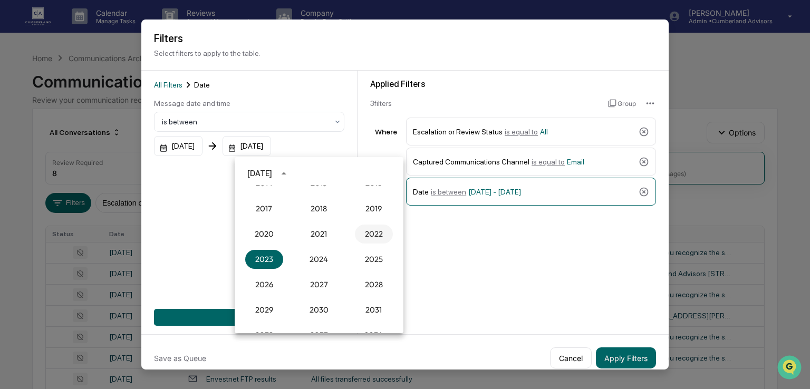
click at [371, 235] on button "2022" at bounding box center [374, 234] width 38 height 19
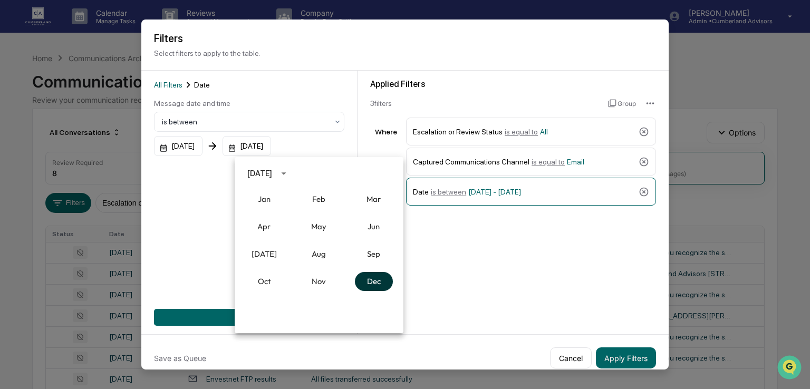
click at [375, 278] on button "Dec" at bounding box center [374, 281] width 38 height 19
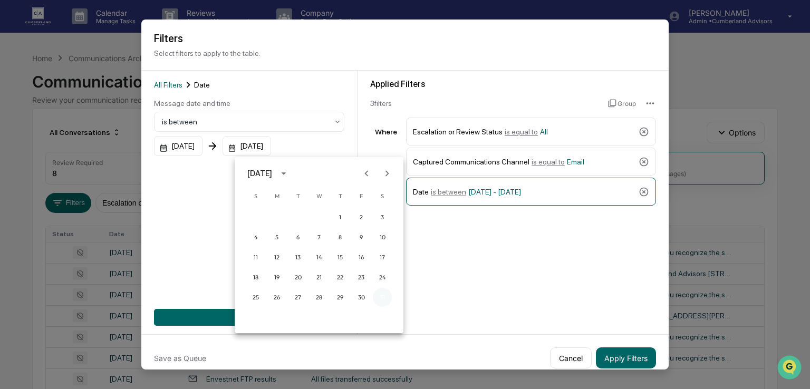
click at [375, 294] on button "31" at bounding box center [382, 297] width 19 height 19
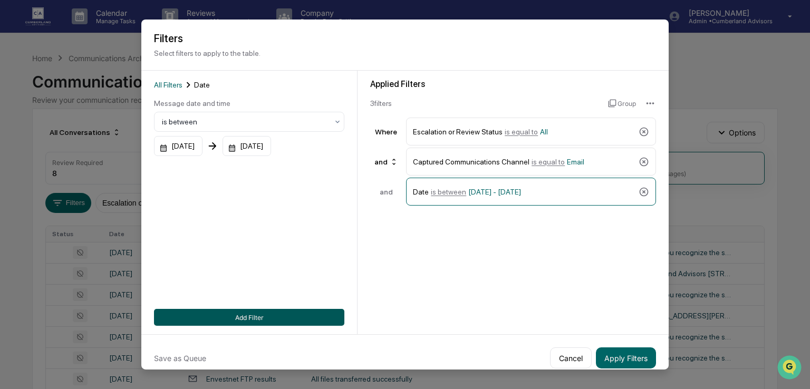
click at [284, 319] on button "Add Filter" at bounding box center [249, 317] width 190 height 17
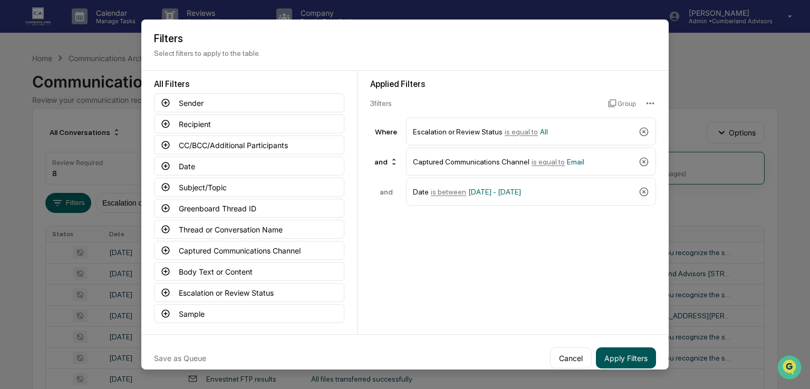
click at [611, 355] on button "Apply Filters" at bounding box center [626, 357] width 60 height 21
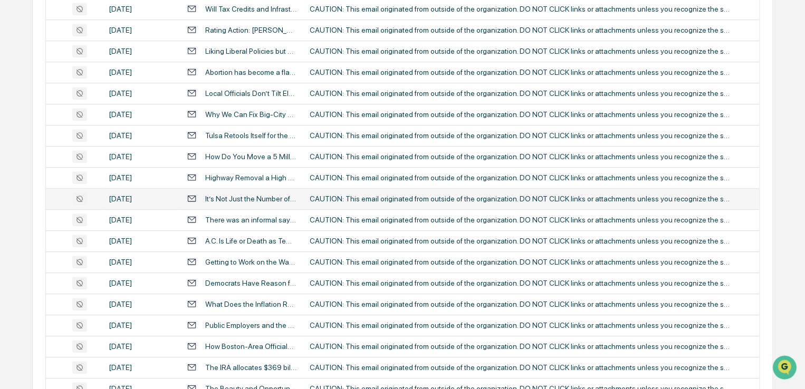
scroll to position [369, 0]
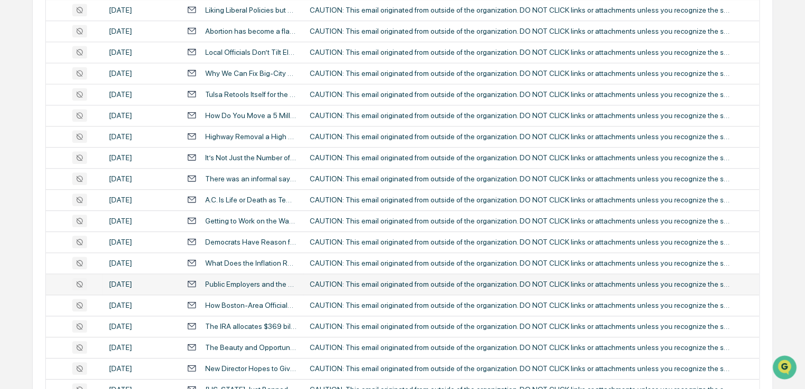
click at [342, 284] on div "CAUTION: This email originated from outside of the organization. DO NOT CLICK l…" at bounding box center [521, 284] width 422 height 8
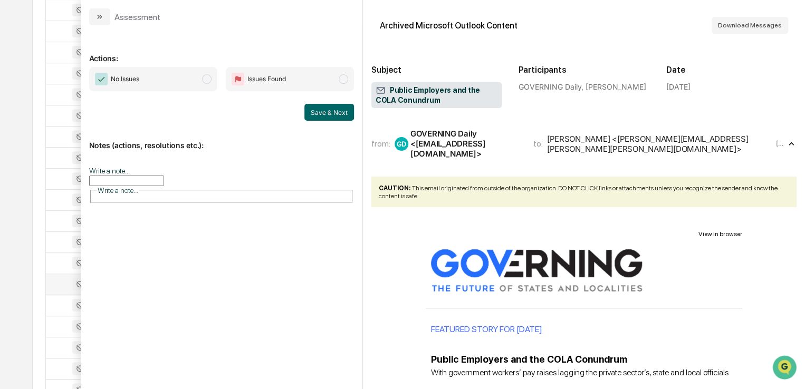
click at [25, 59] on div "Calendar Manage Tasks Reviews Approval Management Company People, Data, Setting…" at bounding box center [402, 45] width 805 height 829
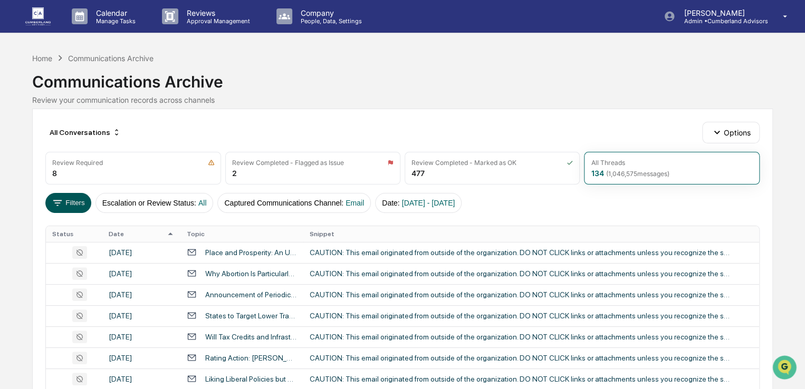
click at [69, 205] on button "Filters" at bounding box center [68, 203] width 46 height 20
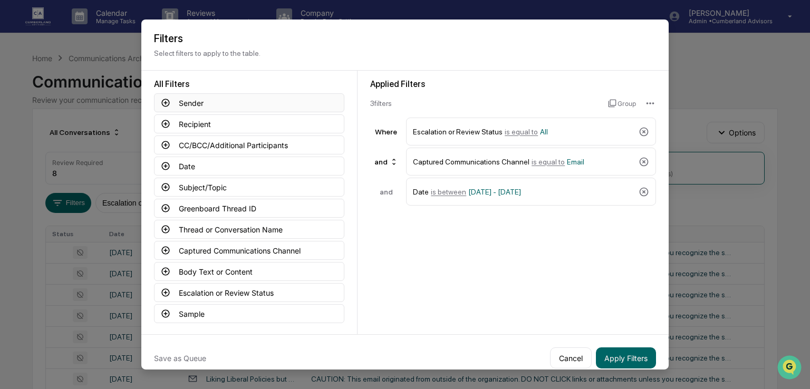
click at [207, 107] on button "Sender" at bounding box center [249, 102] width 190 height 19
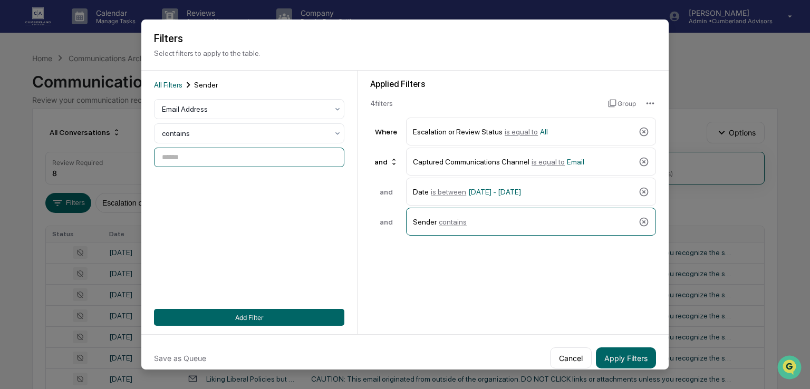
click at [223, 154] on input at bounding box center [249, 158] width 190 height 20
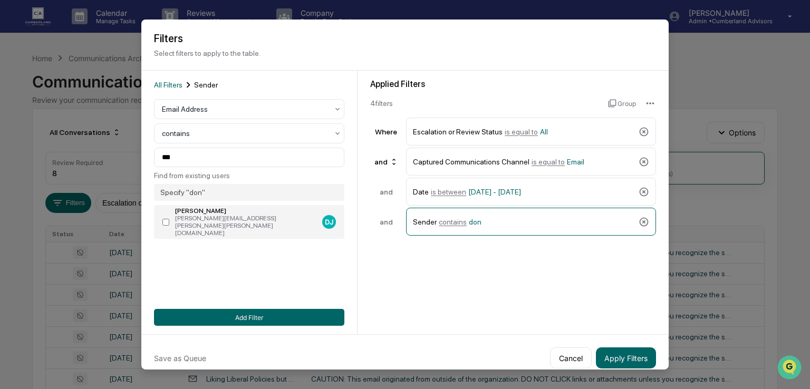
click at [220, 222] on div "[PERSON_NAME][EMAIL_ADDRESS][PERSON_NAME][PERSON_NAME][DOMAIN_NAME]" at bounding box center [246, 226] width 143 height 22
type input "**********"
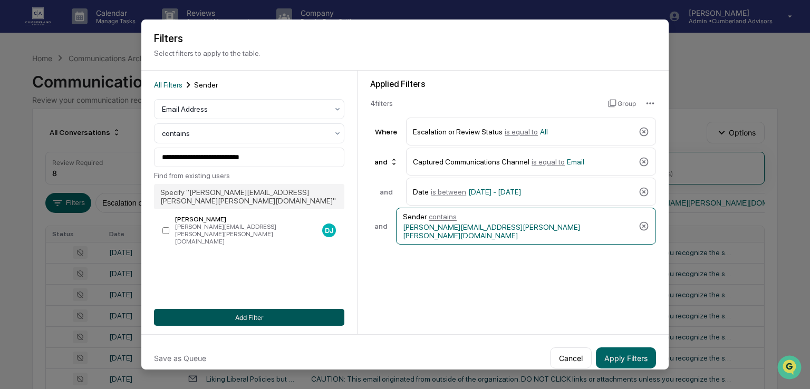
click at [256, 319] on button "Add Filter" at bounding box center [249, 317] width 190 height 17
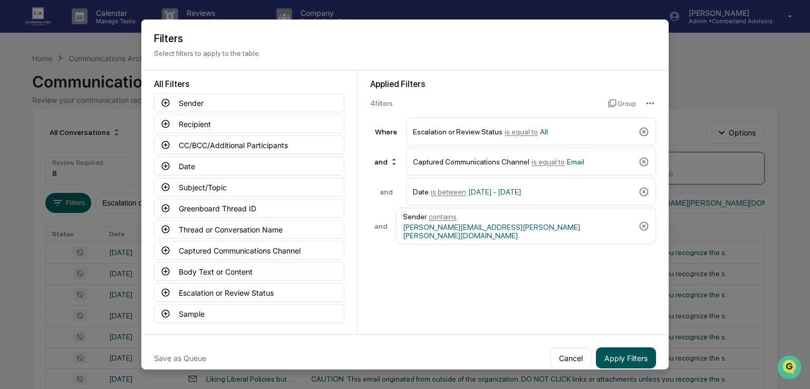
click at [613, 363] on button "Apply Filters" at bounding box center [626, 357] width 60 height 21
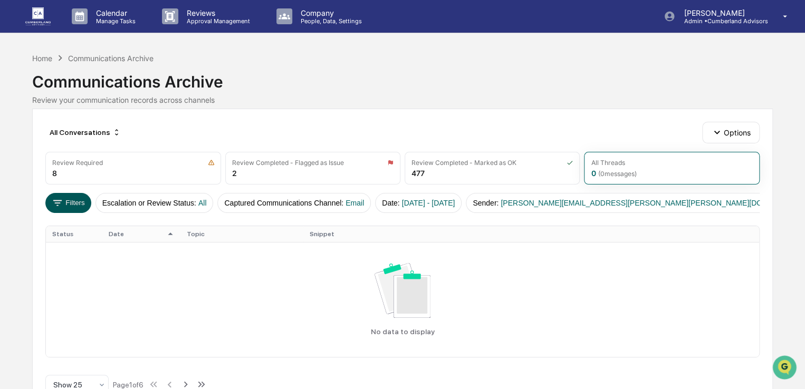
click at [79, 199] on button "Filters" at bounding box center [68, 203] width 46 height 20
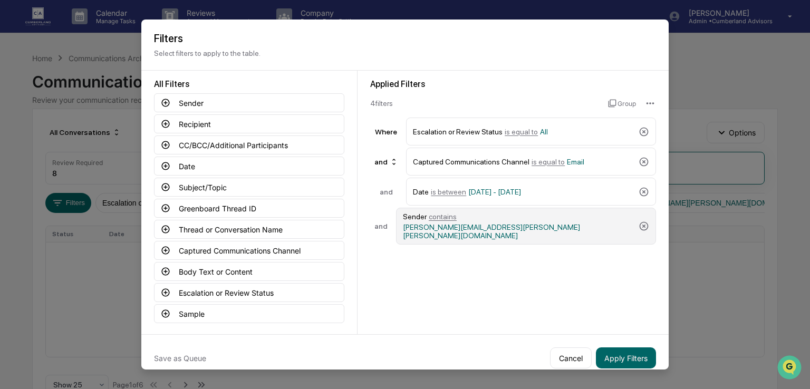
click at [517, 223] on span "[PERSON_NAME][EMAIL_ADDRESS][PERSON_NAME][PERSON_NAME][DOMAIN_NAME]" at bounding box center [518, 231] width 231 height 17
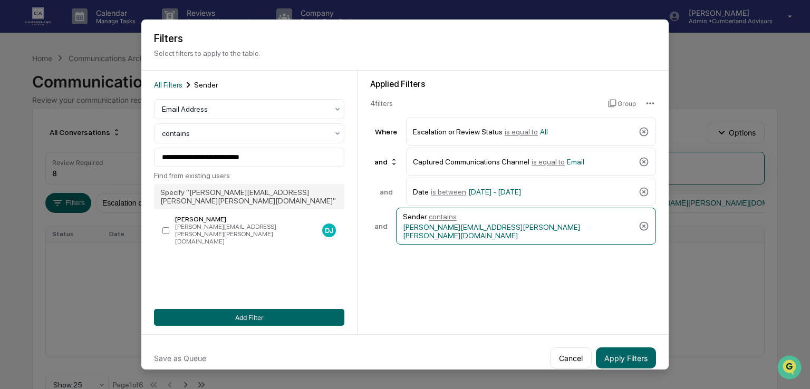
click at [642, 222] on icon at bounding box center [644, 226] width 9 height 9
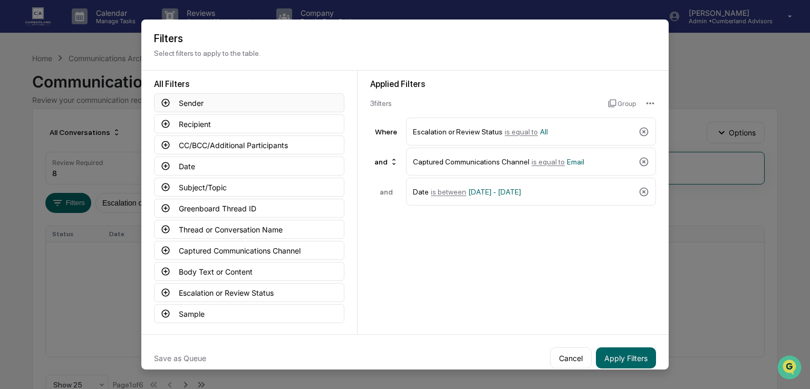
click at [164, 105] on icon at bounding box center [165, 102] width 9 height 9
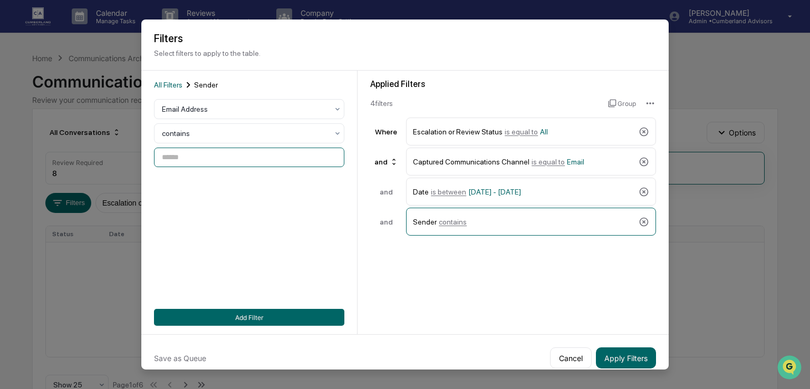
click at [256, 160] on input at bounding box center [249, 158] width 190 height 20
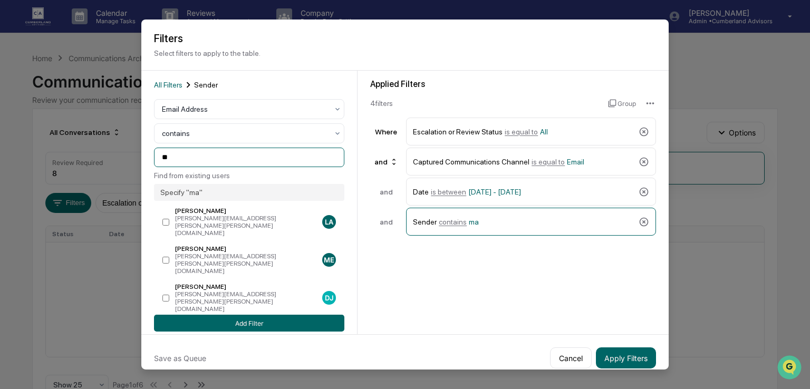
type input "*"
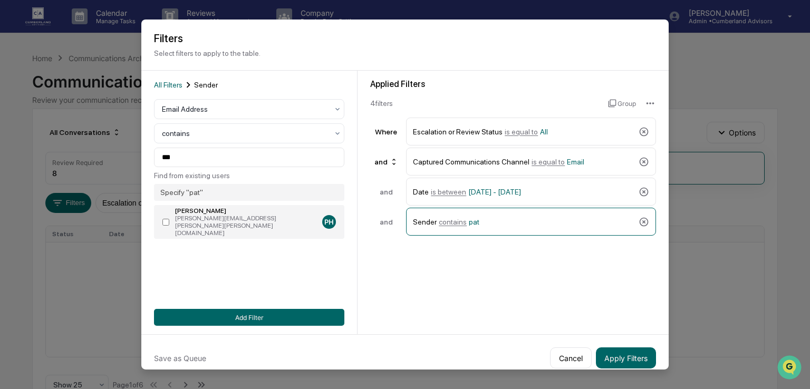
click at [228, 216] on div "[PERSON_NAME][EMAIL_ADDRESS][PERSON_NAME][PERSON_NAME][DOMAIN_NAME]" at bounding box center [246, 226] width 143 height 22
type input "**********"
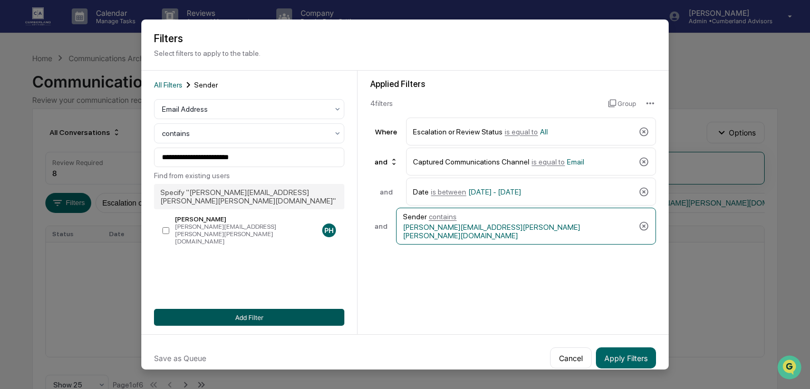
click at [213, 325] on button "Add Filter" at bounding box center [249, 317] width 190 height 17
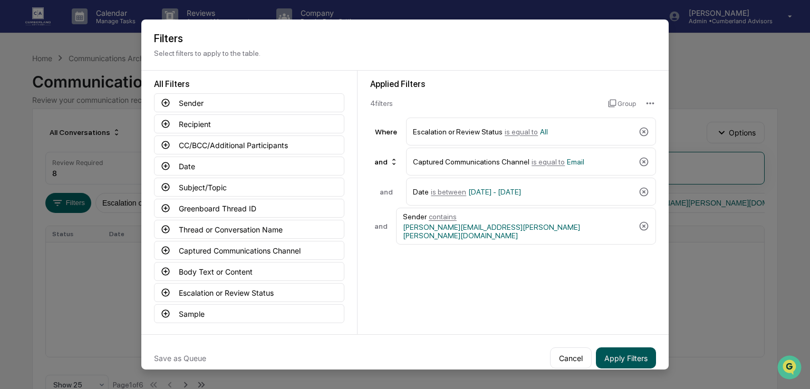
click at [635, 352] on button "Apply Filters" at bounding box center [626, 357] width 60 height 21
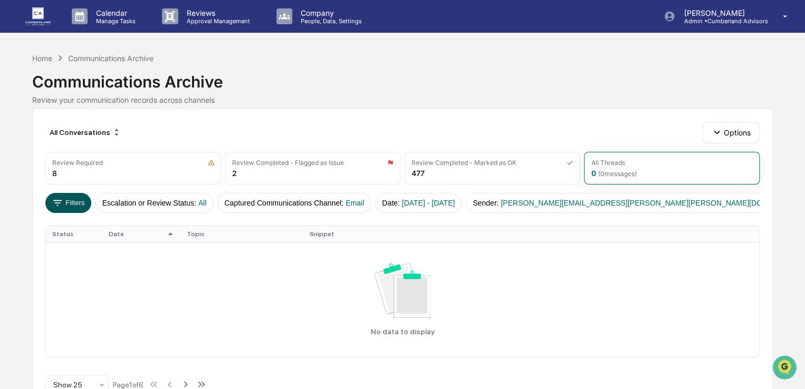
click at [74, 206] on button "Filters" at bounding box center [68, 203] width 46 height 20
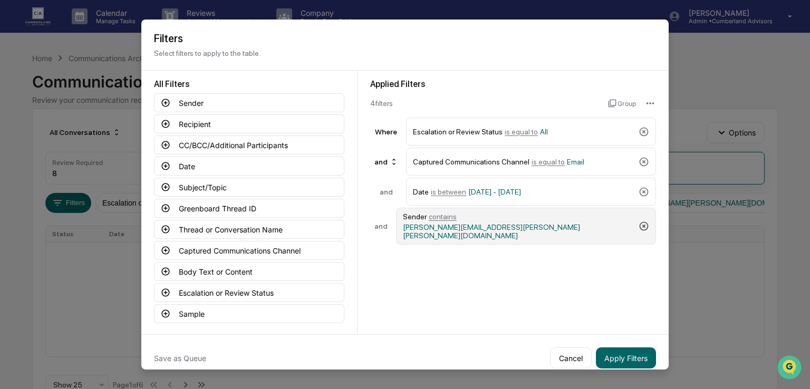
click at [641, 223] on icon at bounding box center [644, 226] width 11 height 11
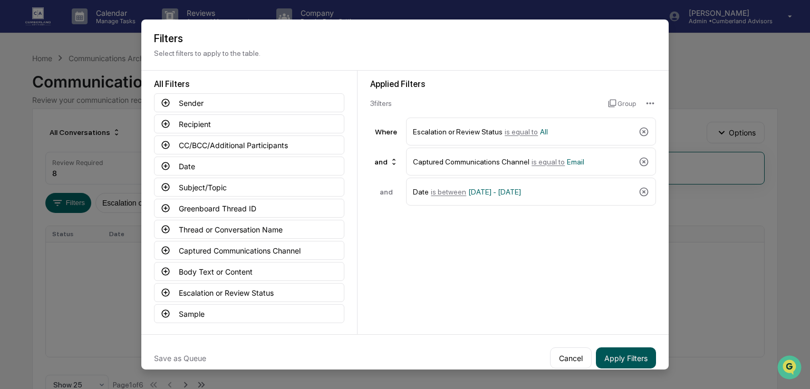
click at [634, 361] on button "Apply Filters" at bounding box center [626, 357] width 60 height 21
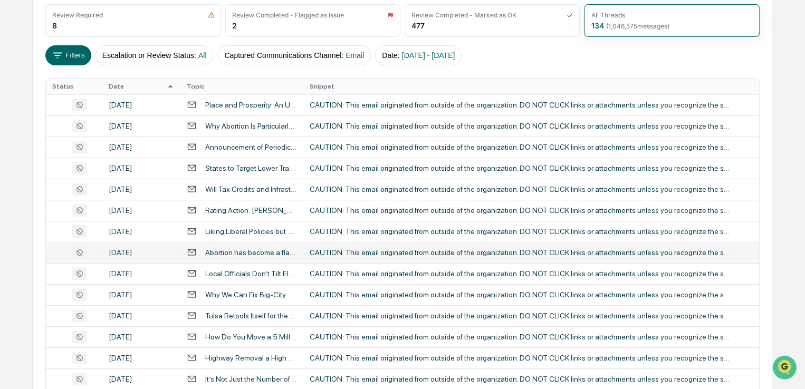
scroll to position [439, 0]
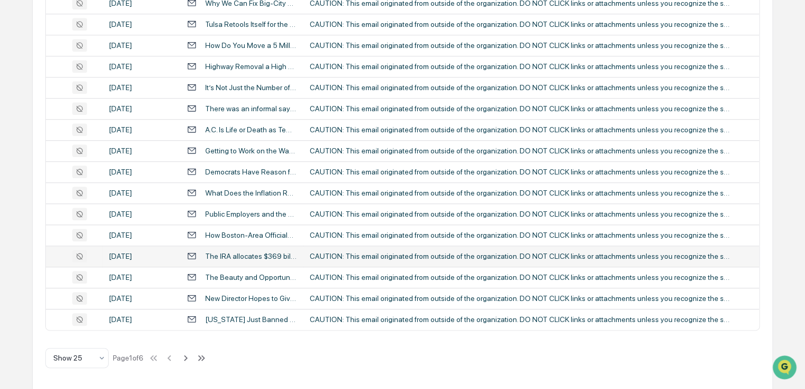
click at [324, 257] on div "CAUTION: This email originated from outside of the organization. DO NOT CLICK l…" at bounding box center [521, 256] width 422 height 8
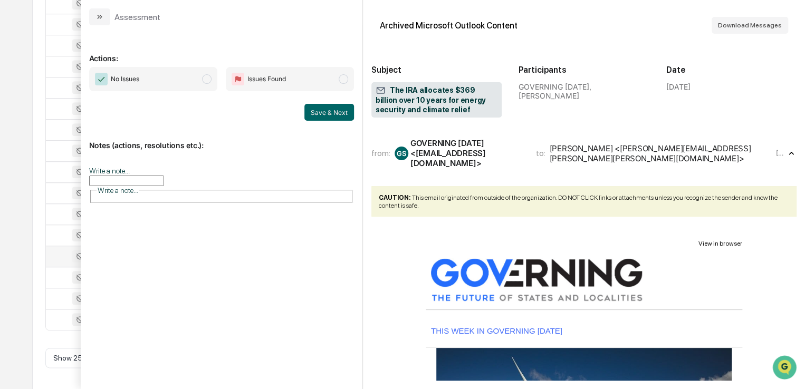
click at [36, 48] on div "All Conversations Options Review Required 8 Review Completed - Flagged as Issue…" at bounding box center [402, 29] width 740 height 721
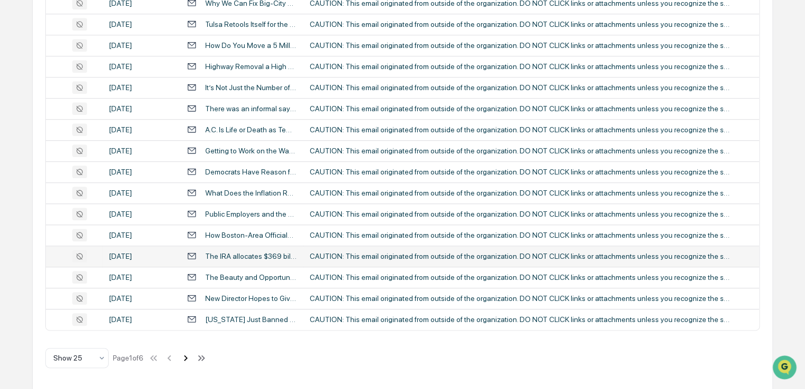
click at [188, 356] on icon at bounding box center [186, 358] width 4 height 6
click at [187, 355] on icon at bounding box center [187, 358] width 12 height 12
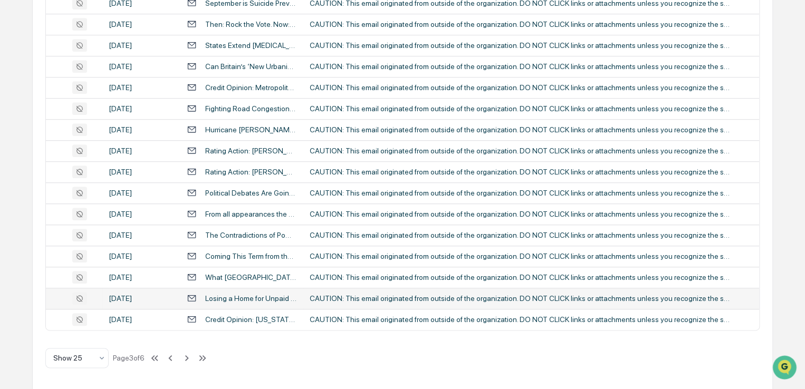
click at [361, 297] on div "CAUTION: This email originated from outside of the organization. DO NOT CLICK l…" at bounding box center [521, 298] width 422 height 8
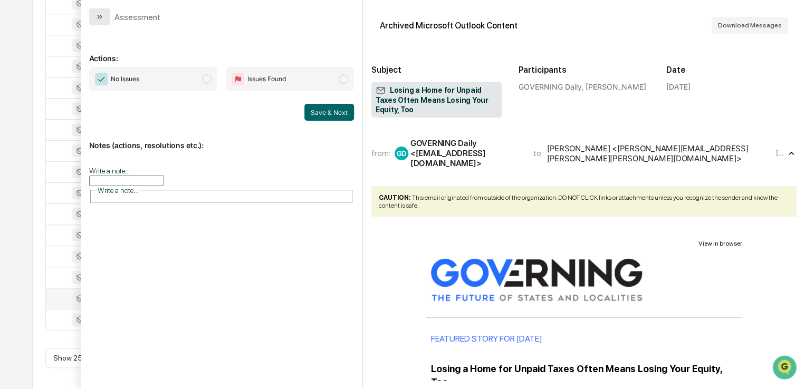
click at [104, 21] on button "modal" at bounding box center [99, 16] width 21 height 17
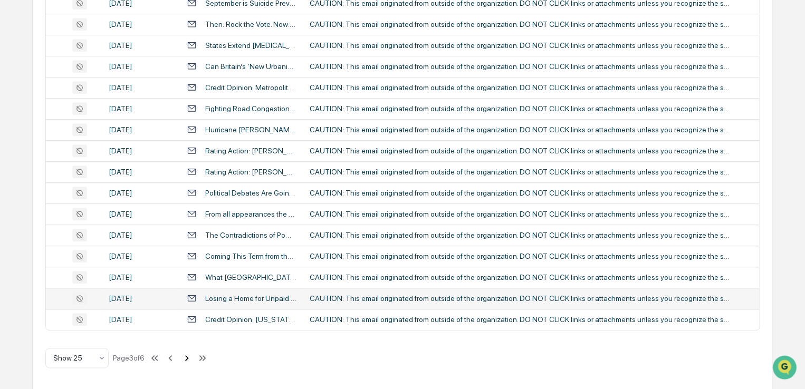
click at [189, 359] on icon at bounding box center [187, 358] width 4 height 6
click at [189, 359] on icon at bounding box center [188, 358] width 4 height 6
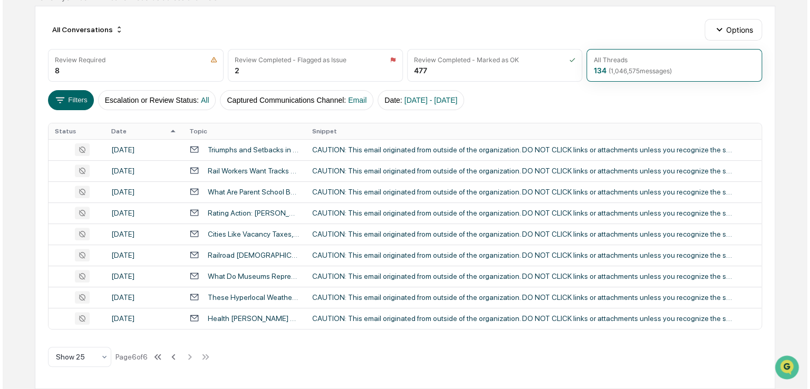
scroll to position [102, 0]
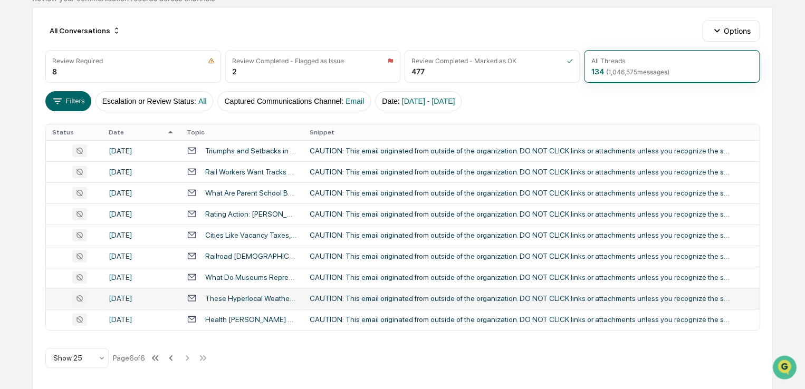
click at [355, 294] on div "CAUTION: This email originated from outside of the organization. DO NOT CLICK l…" at bounding box center [521, 298] width 422 height 8
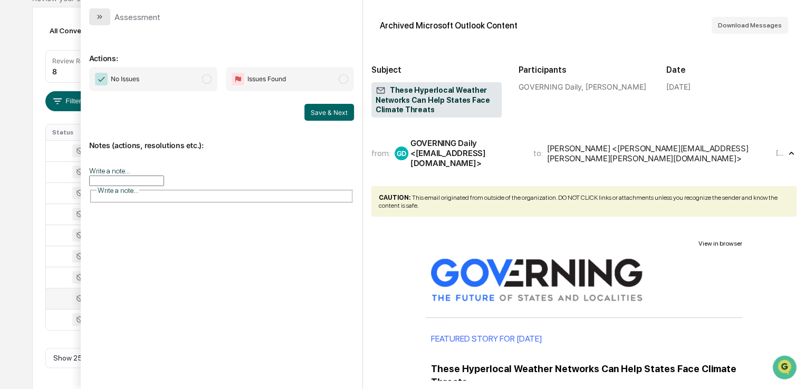
click at [105, 20] on button "modal" at bounding box center [99, 16] width 21 height 17
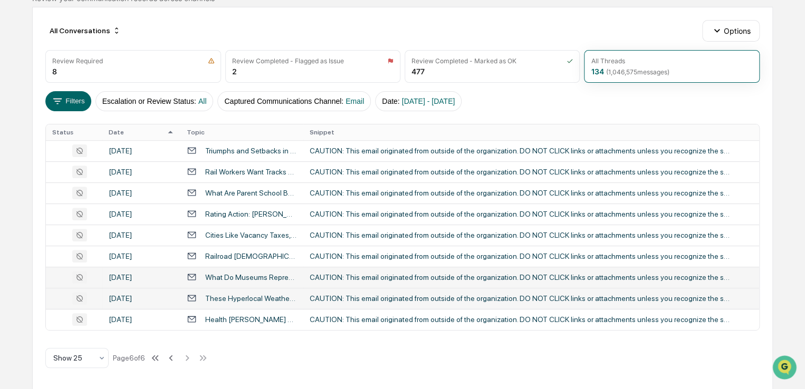
click at [279, 275] on div "What Do Museums Represent in the 21st Century?" at bounding box center [251, 277] width 92 height 8
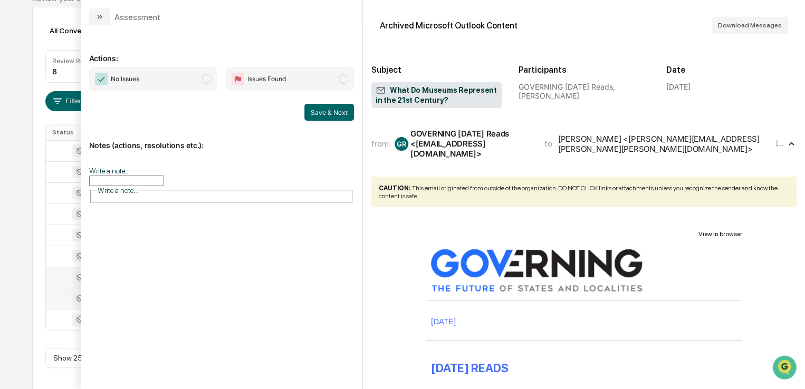
click at [92, 18] on button "modal" at bounding box center [99, 16] width 21 height 17
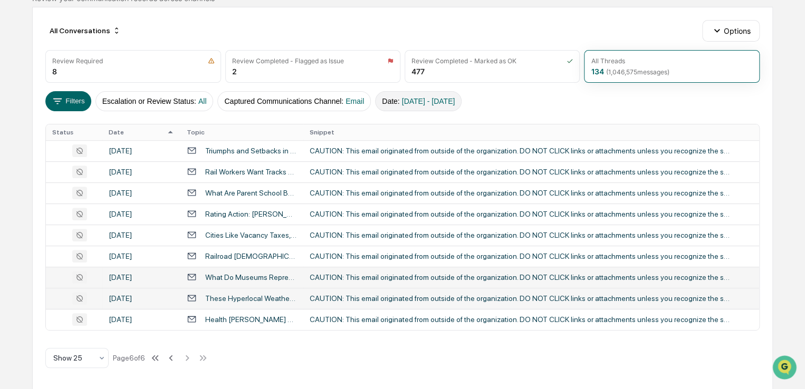
click at [441, 100] on span "[DATE] - [DATE]" at bounding box center [428, 101] width 53 height 8
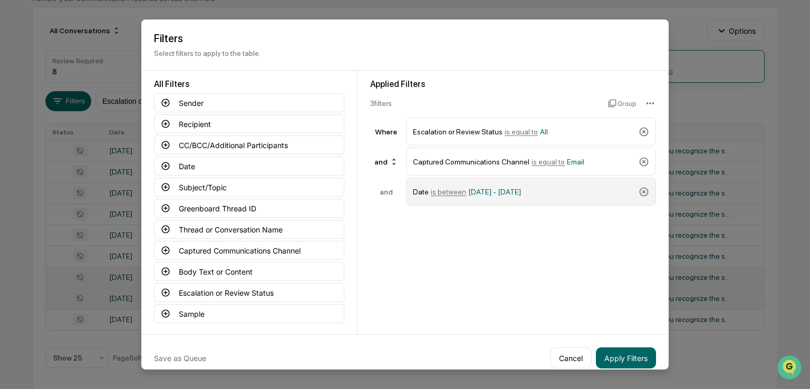
click at [487, 187] on span "[DATE] - [DATE]" at bounding box center [494, 191] width 53 height 8
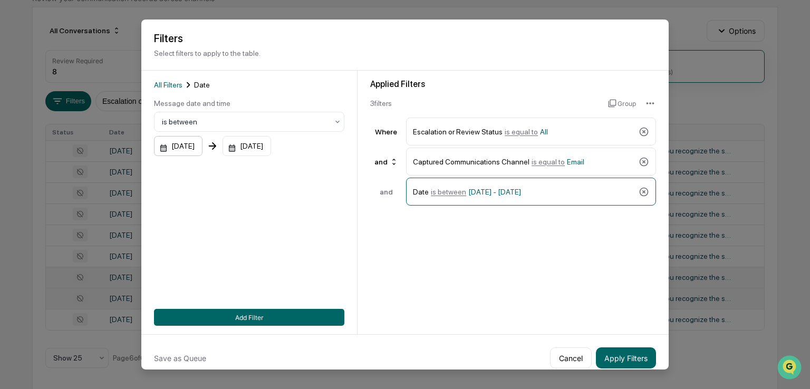
click at [192, 150] on div "[DATE]" at bounding box center [178, 146] width 49 height 20
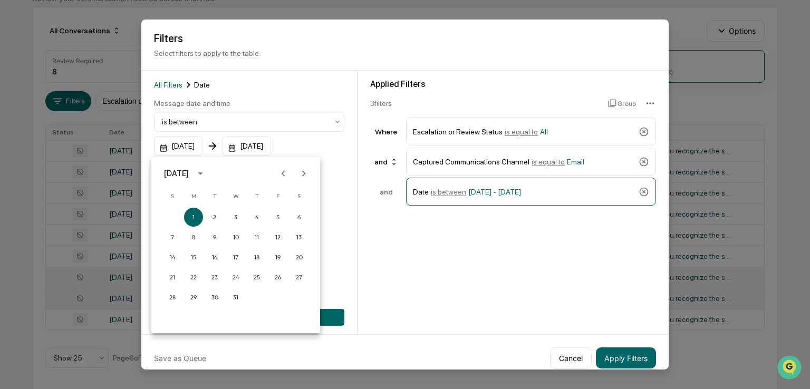
click at [206, 171] on icon "calendar view is open, switch to year view" at bounding box center [201, 174] width 12 height 12
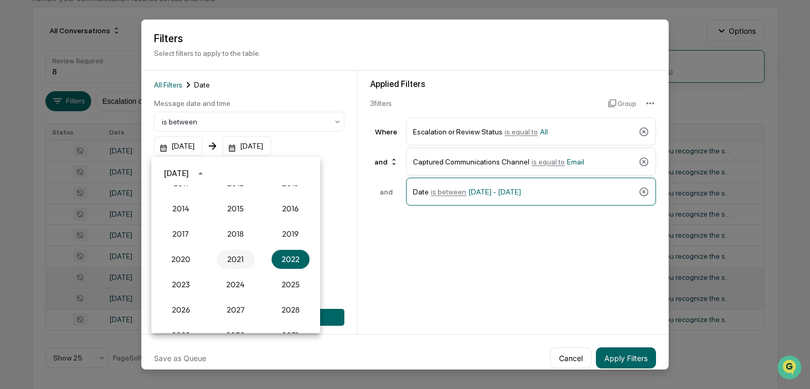
click at [235, 258] on button "2021" at bounding box center [236, 259] width 38 height 19
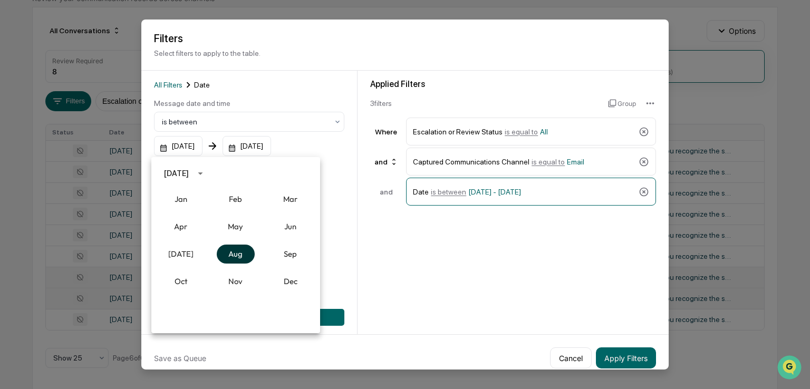
click at [238, 254] on button "Aug" at bounding box center [236, 254] width 38 height 19
click at [174, 217] on button "1" at bounding box center [172, 217] width 19 height 19
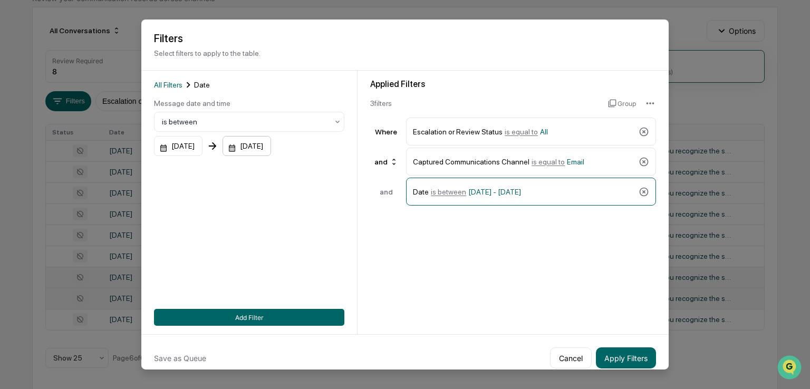
click at [202, 146] on div "[DATE]" at bounding box center [178, 146] width 49 height 20
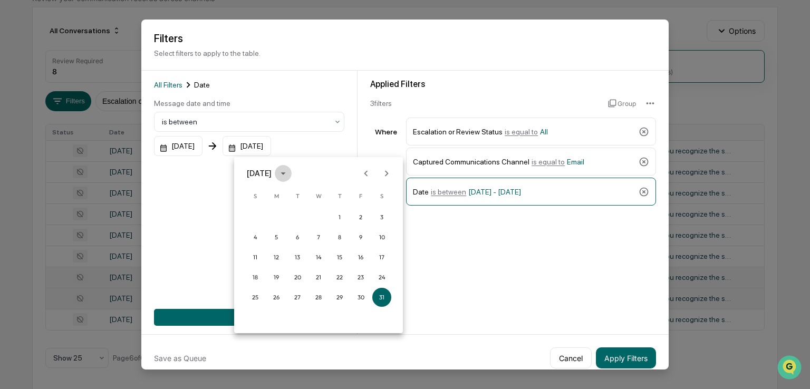
click at [289, 174] on icon "calendar view is open, switch to year view" at bounding box center [283, 174] width 12 height 12
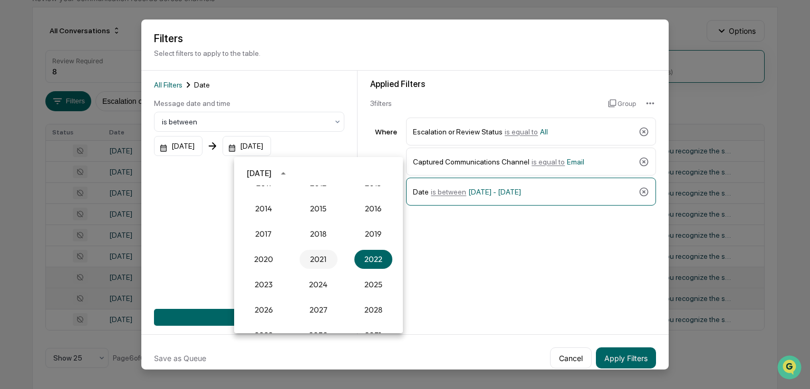
click at [318, 254] on button "2021" at bounding box center [319, 259] width 38 height 19
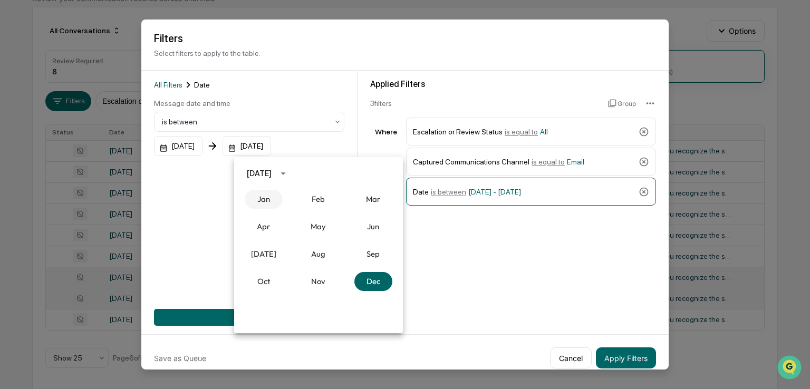
click at [265, 203] on button "Jan" at bounding box center [264, 199] width 38 height 19
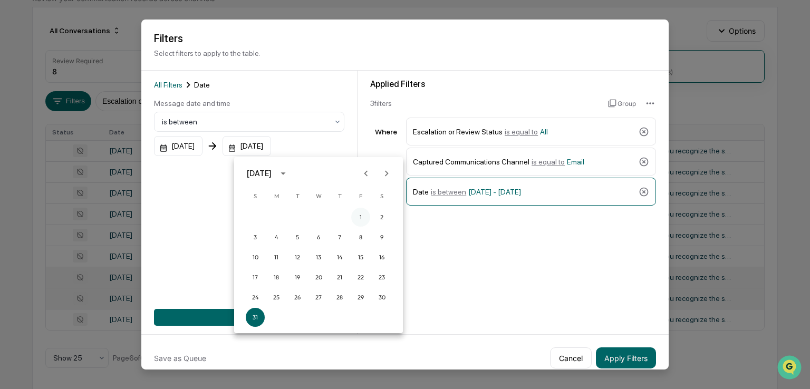
click at [361, 215] on button "1" at bounding box center [360, 217] width 19 height 19
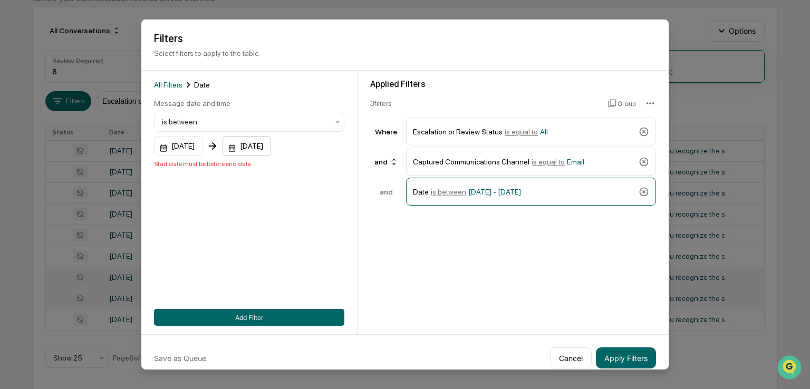
click at [202, 149] on div "[DATE]" at bounding box center [178, 146] width 49 height 20
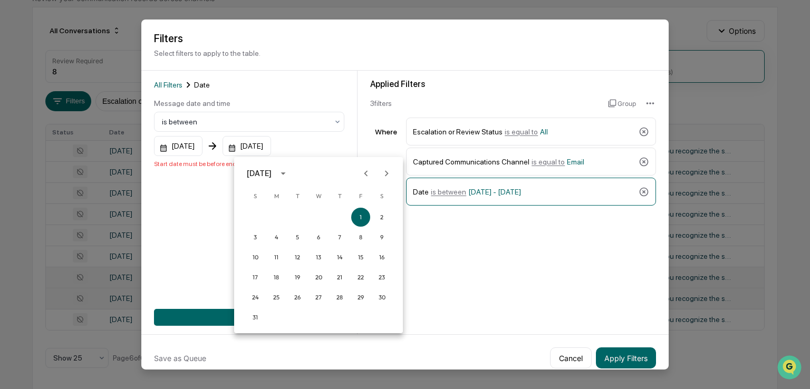
click at [275, 173] on div "[DATE]" at bounding box center [261, 174] width 28 height 12
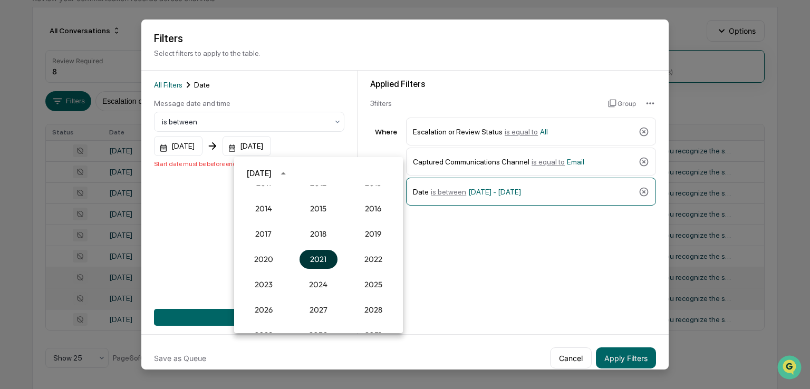
click at [318, 258] on button "2021" at bounding box center [319, 259] width 38 height 19
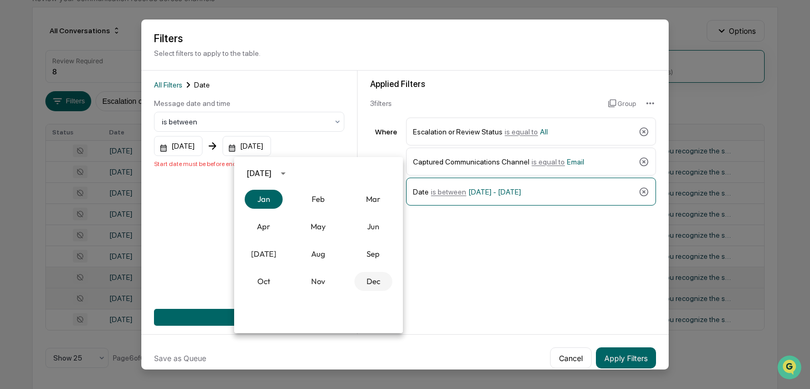
click at [370, 275] on button "Dec" at bounding box center [373, 281] width 38 height 19
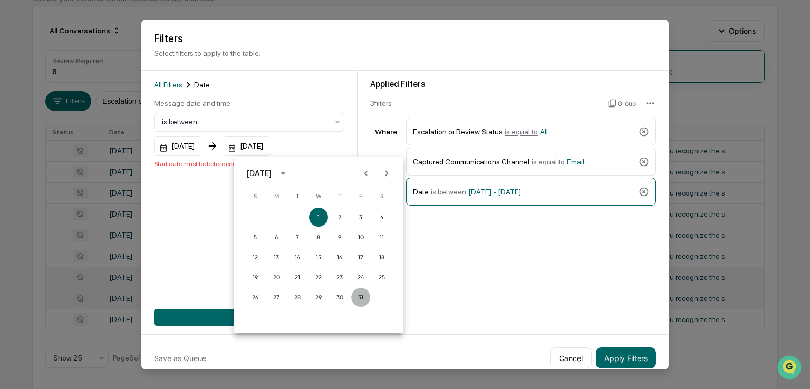
click at [366, 293] on button "31" at bounding box center [360, 297] width 19 height 19
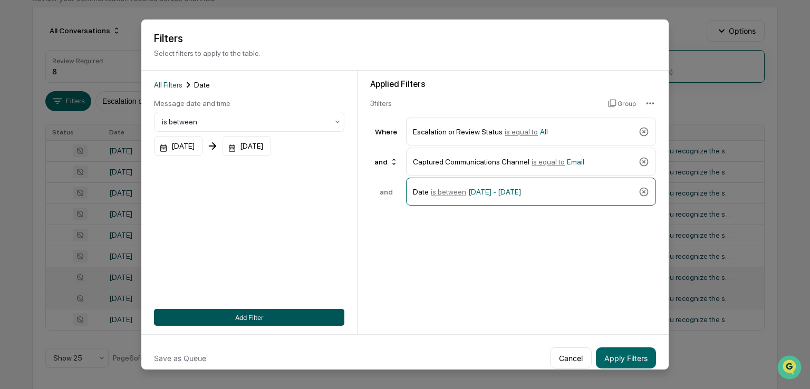
click at [285, 315] on button "Add Filter" at bounding box center [249, 317] width 190 height 17
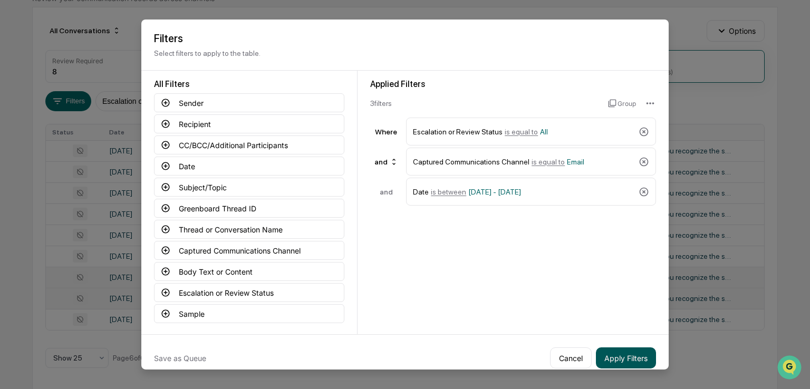
click at [616, 355] on button "Apply Filters" at bounding box center [626, 357] width 60 height 21
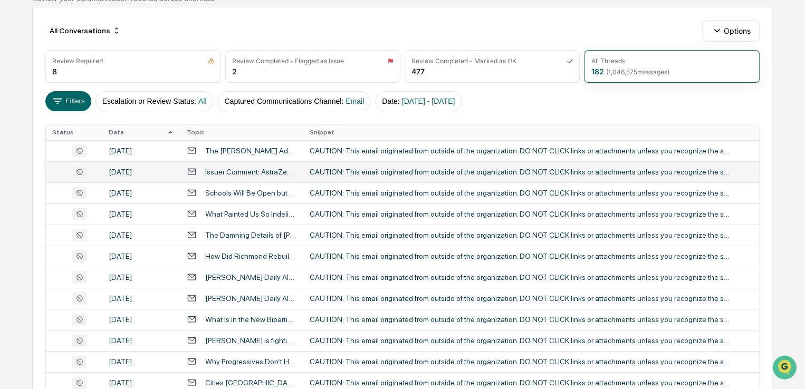
click at [331, 170] on div "CAUTION: This email originated from outside of the organization. DO NOT CLICK l…" at bounding box center [521, 172] width 422 height 8
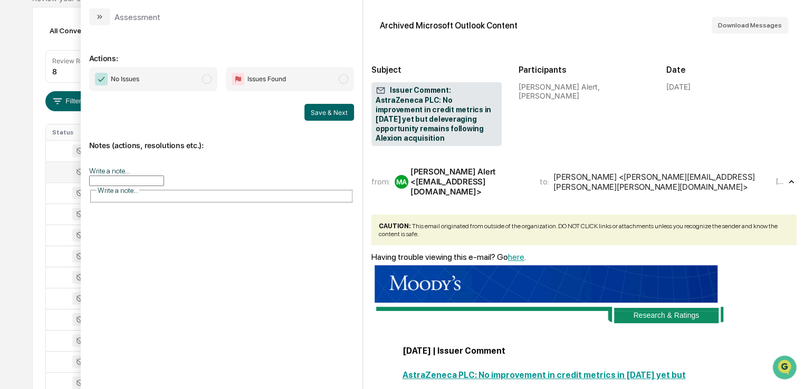
click at [20, 80] on div "Calendar Manage Tasks Reviews Approval Management Company People, Data, Setting…" at bounding box center [402, 312] width 805 height 829
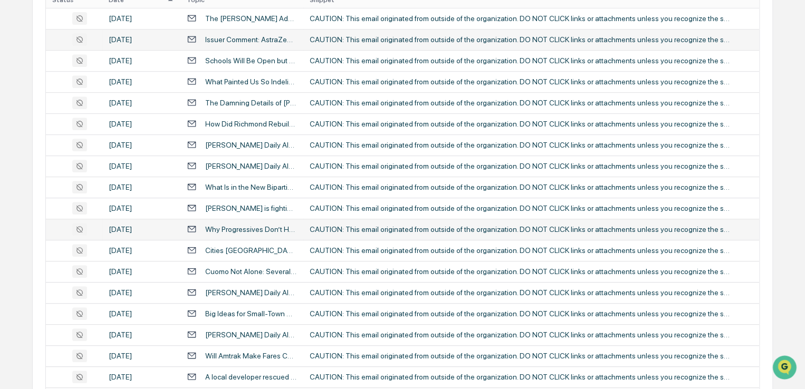
scroll to position [439, 0]
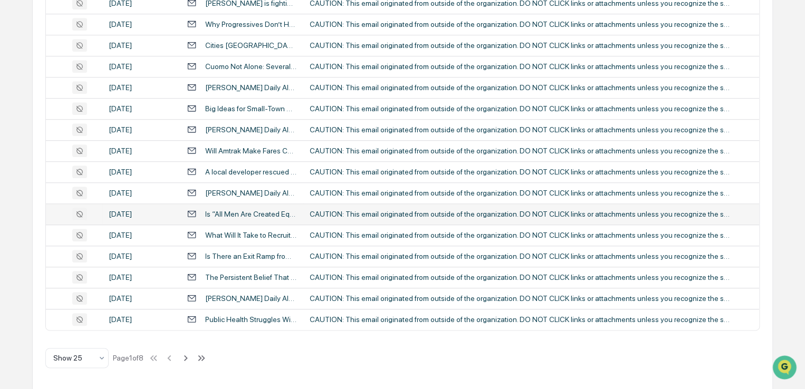
click at [329, 217] on div "CAUTION: This email originated from outside of the organization. DO NOT CLICK l…" at bounding box center [521, 214] width 422 height 8
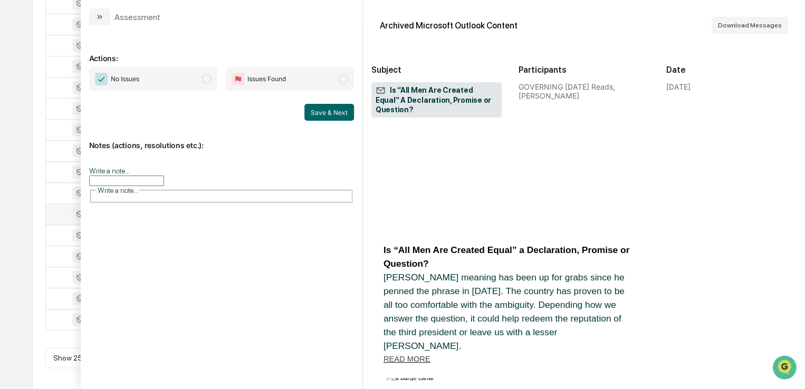
scroll to position [369, 0]
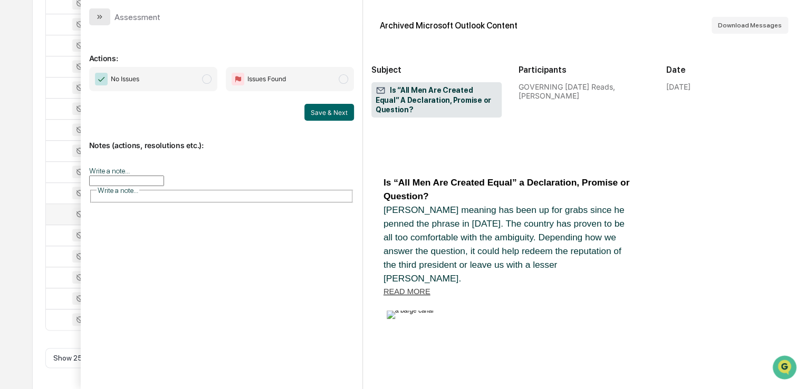
click at [91, 16] on button "modal" at bounding box center [99, 16] width 21 height 17
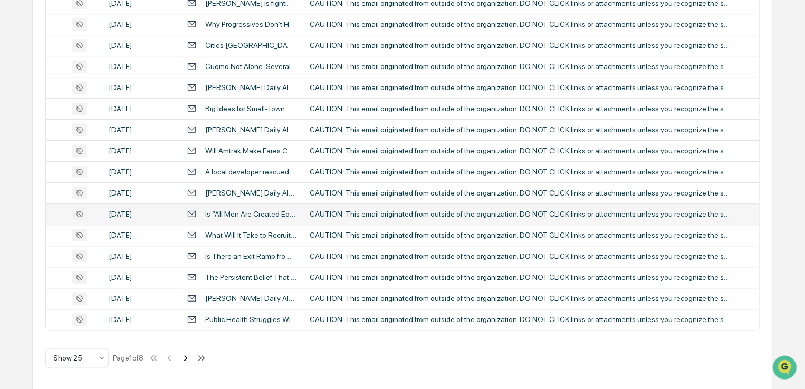
click at [190, 356] on icon at bounding box center [186, 358] width 12 height 12
click at [189, 356] on icon at bounding box center [187, 358] width 4 height 6
click at [190, 356] on icon at bounding box center [188, 358] width 4 height 6
click at [189, 356] on icon at bounding box center [188, 358] width 4 height 6
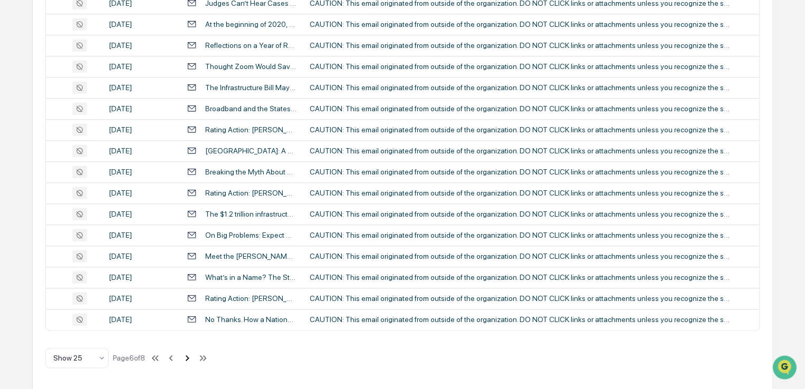
click at [190, 356] on icon at bounding box center [187, 358] width 12 height 12
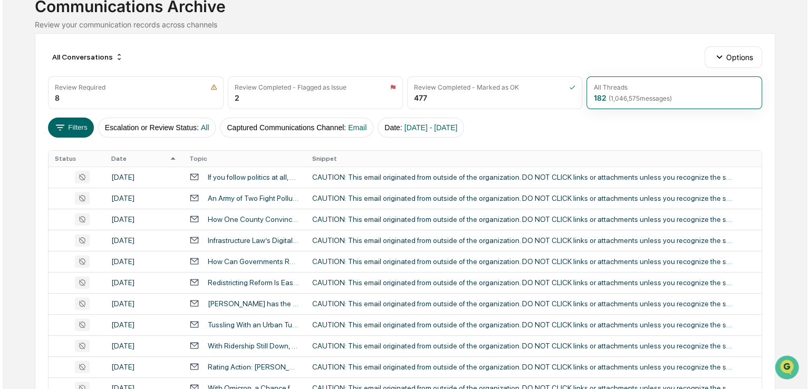
scroll to position [70, 0]
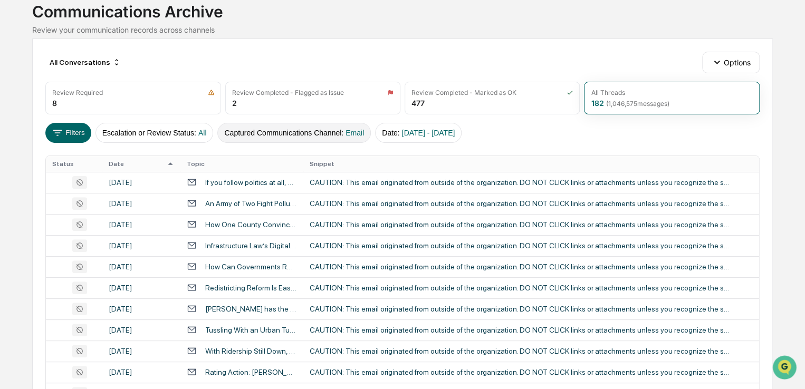
click at [347, 131] on span "Email" at bounding box center [354, 133] width 18 height 8
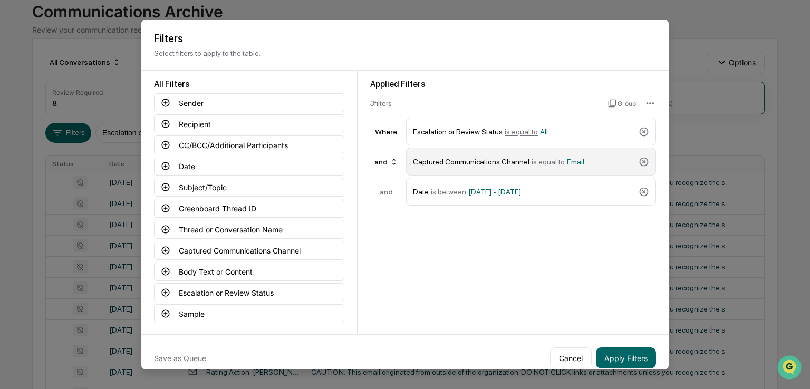
click at [571, 165] on span "Email" at bounding box center [575, 161] width 17 height 8
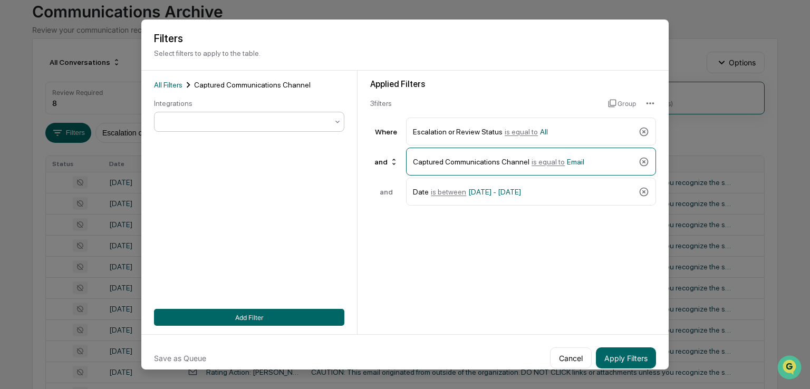
click at [281, 117] on div at bounding box center [245, 122] width 166 height 11
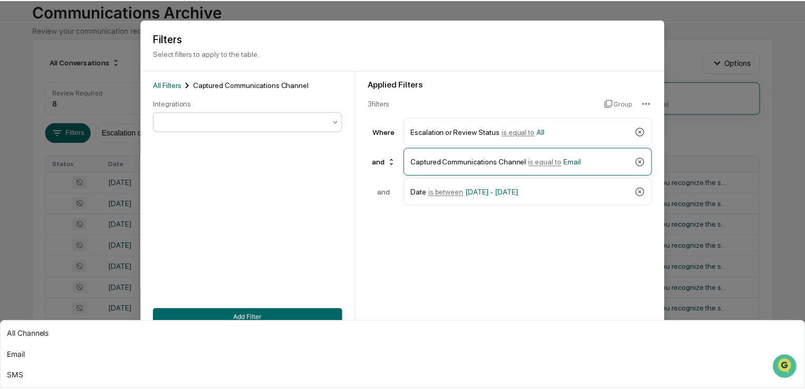
scroll to position [36, 0]
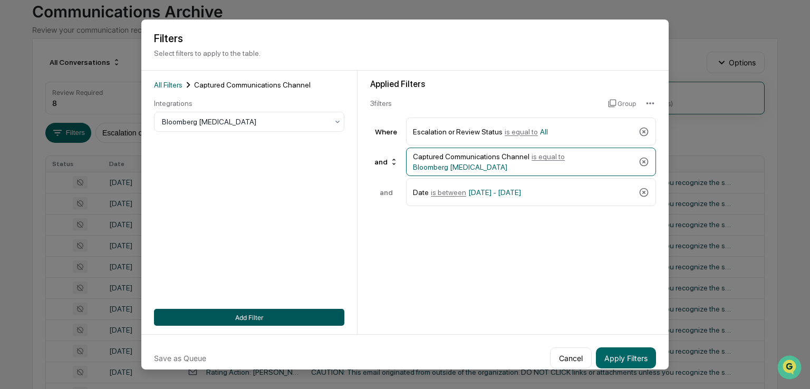
click at [226, 320] on button "Add Filter" at bounding box center [249, 317] width 190 height 17
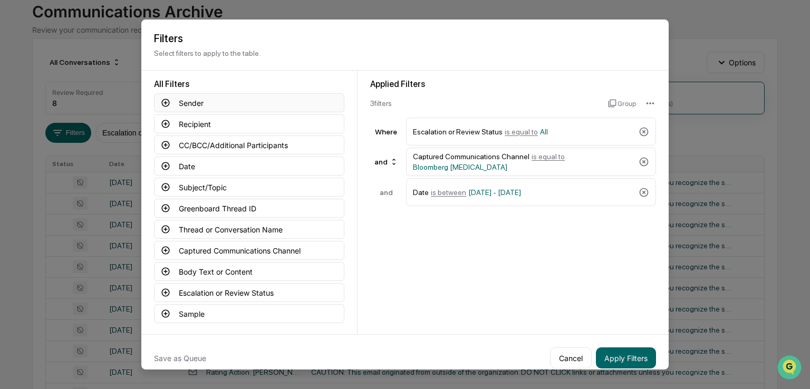
click at [206, 102] on button "Sender" at bounding box center [249, 102] width 190 height 19
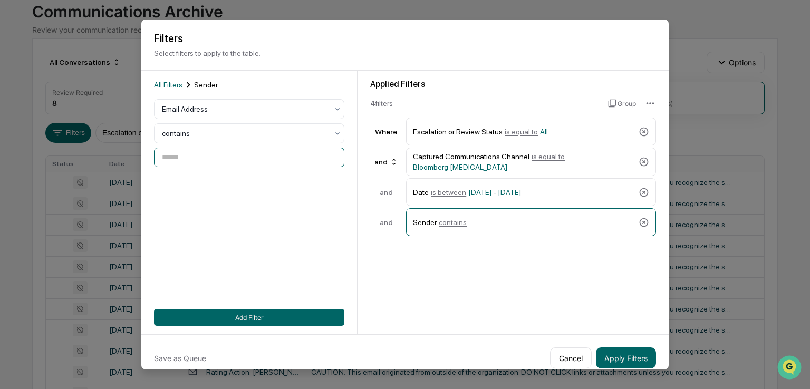
click at [204, 161] on input at bounding box center [249, 158] width 190 height 20
type input "*"
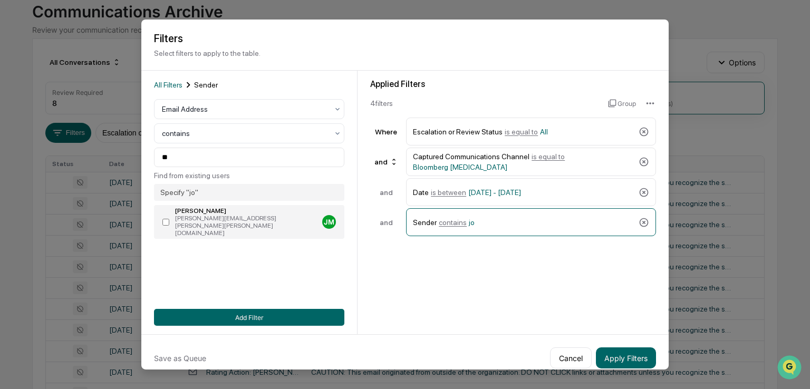
click at [210, 211] on div "[PERSON_NAME]" at bounding box center [246, 210] width 143 height 7
type input "**********"
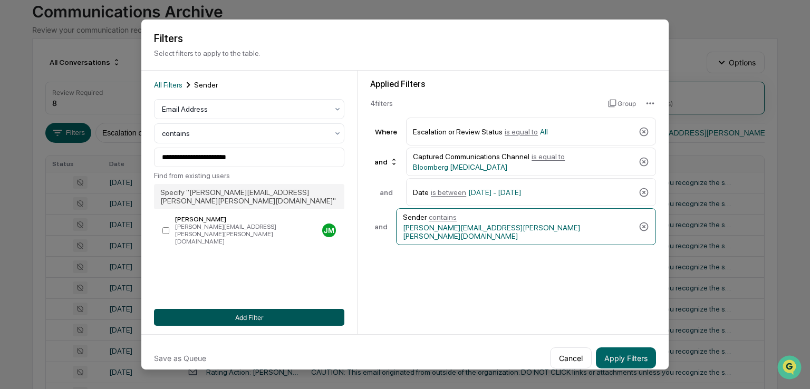
click at [250, 317] on button "Add Filter" at bounding box center [249, 317] width 190 height 17
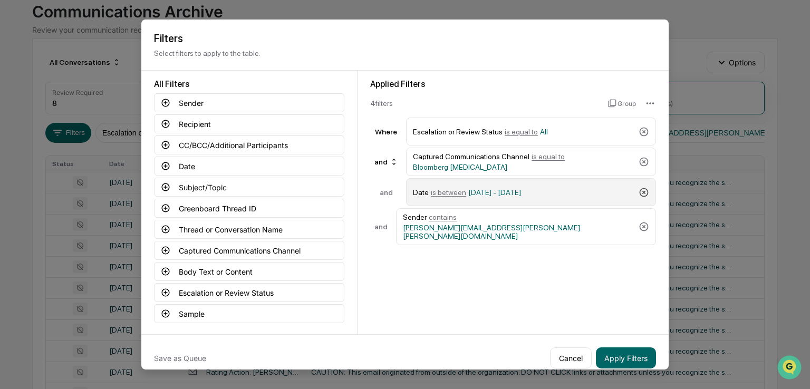
click at [642, 190] on icon at bounding box center [644, 192] width 9 height 9
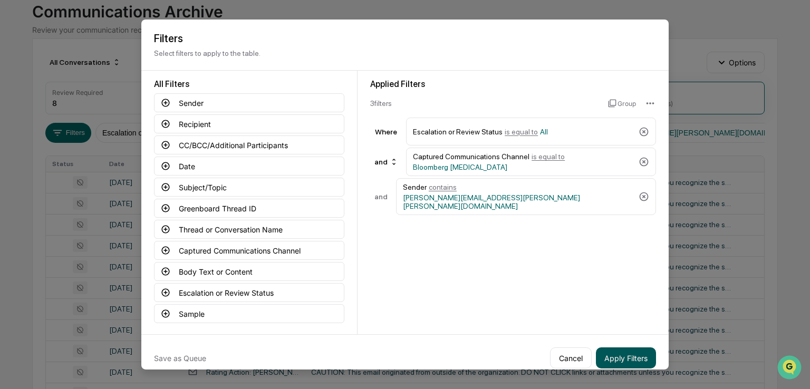
click at [623, 360] on button "Apply Filters" at bounding box center [626, 357] width 60 height 21
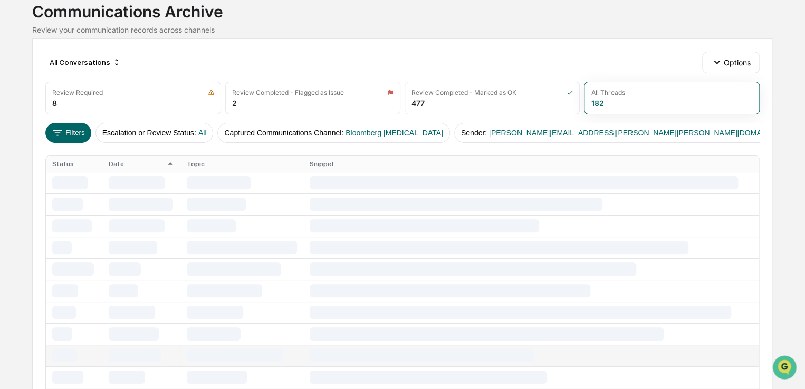
scroll to position [0, 0]
